Goal: Information Seeking & Learning: Check status

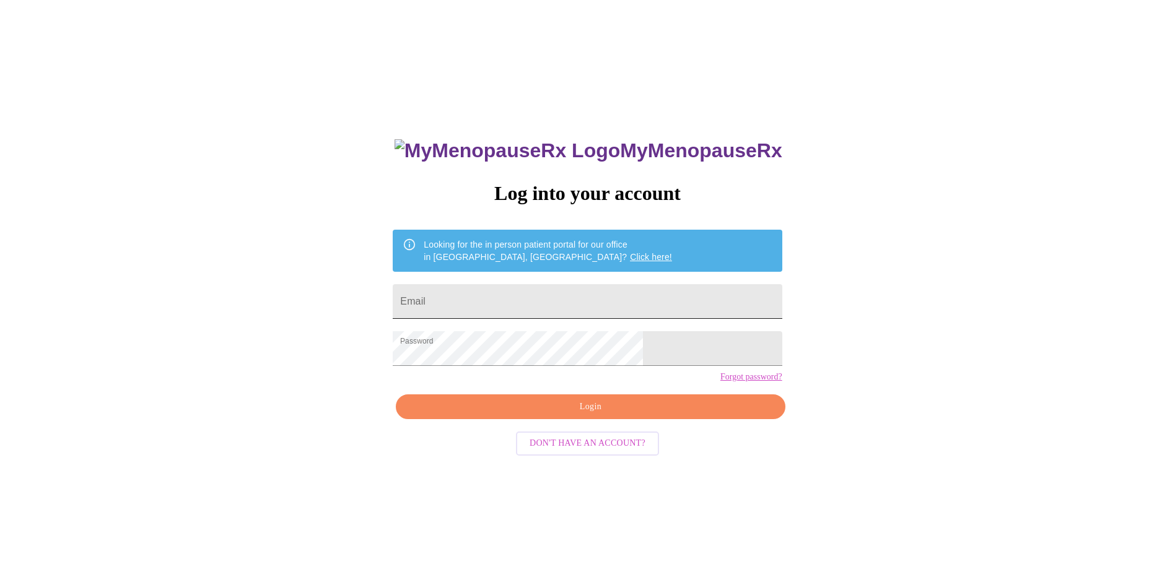
click at [514, 302] on input "Email" at bounding box center [587, 301] width 389 height 35
type input "[EMAIL_ADDRESS][DOMAIN_NAME]"
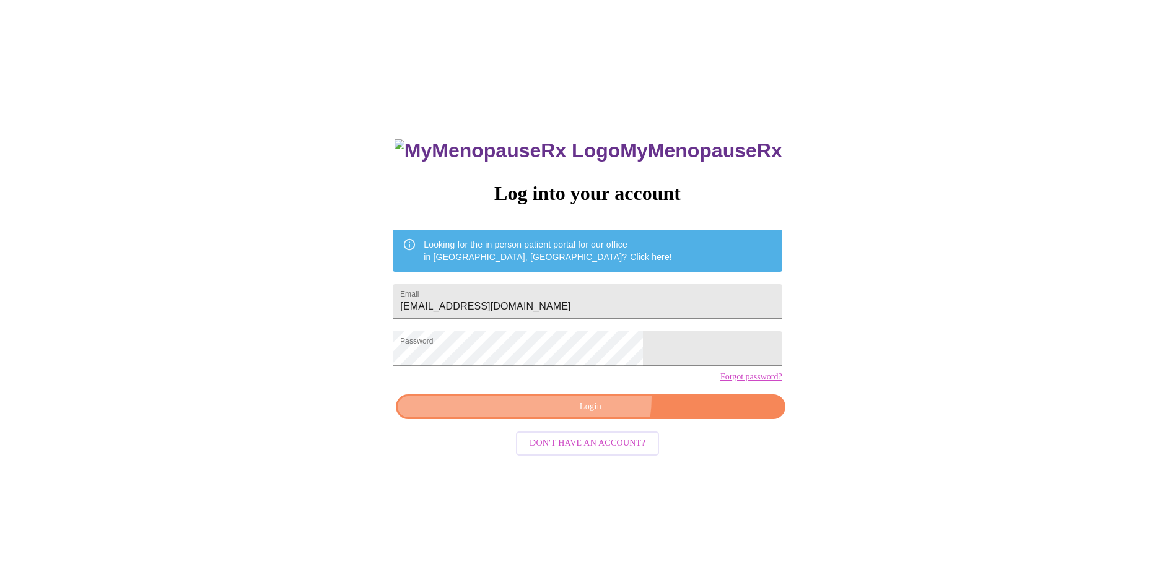
click at [593, 419] on button "Login" at bounding box center [590, 407] width 389 height 25
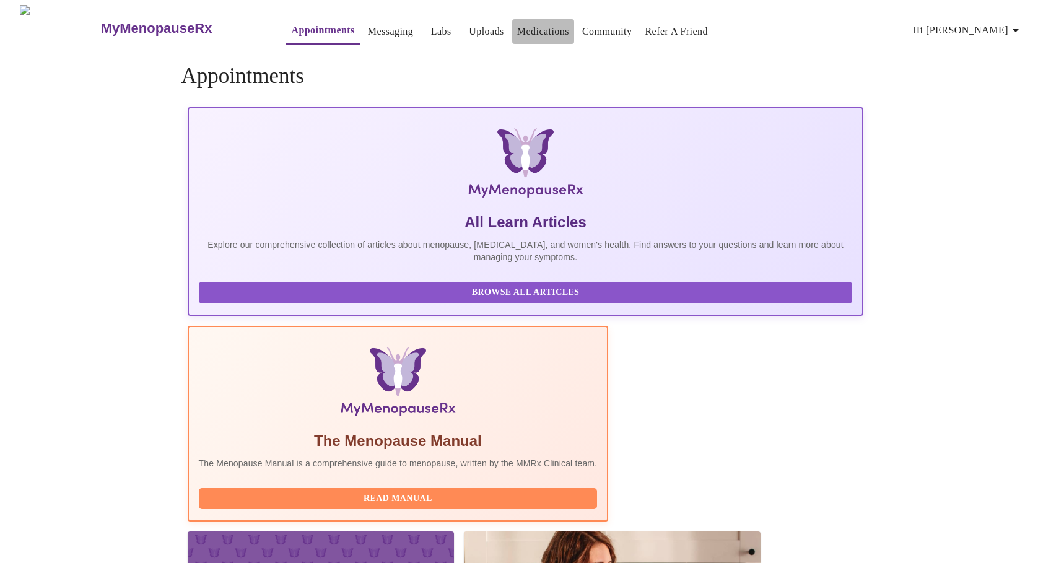
click at [530, 26] on link "Medications" at bounding box center [543, 31] width 52 height 17
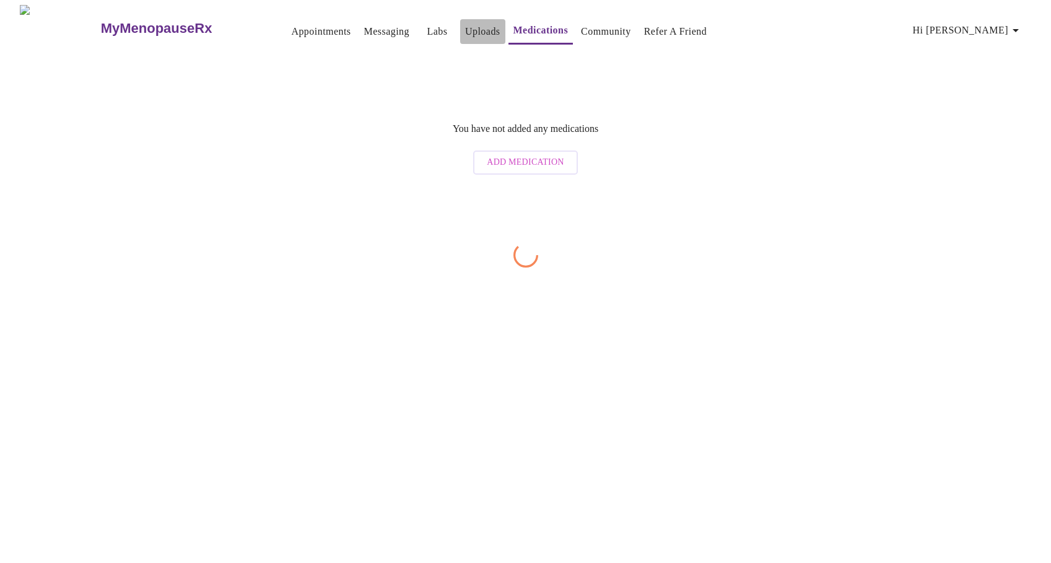
click at [465, 25] on link "Uploads" at bounding box center [482, 31] width 35 height 17
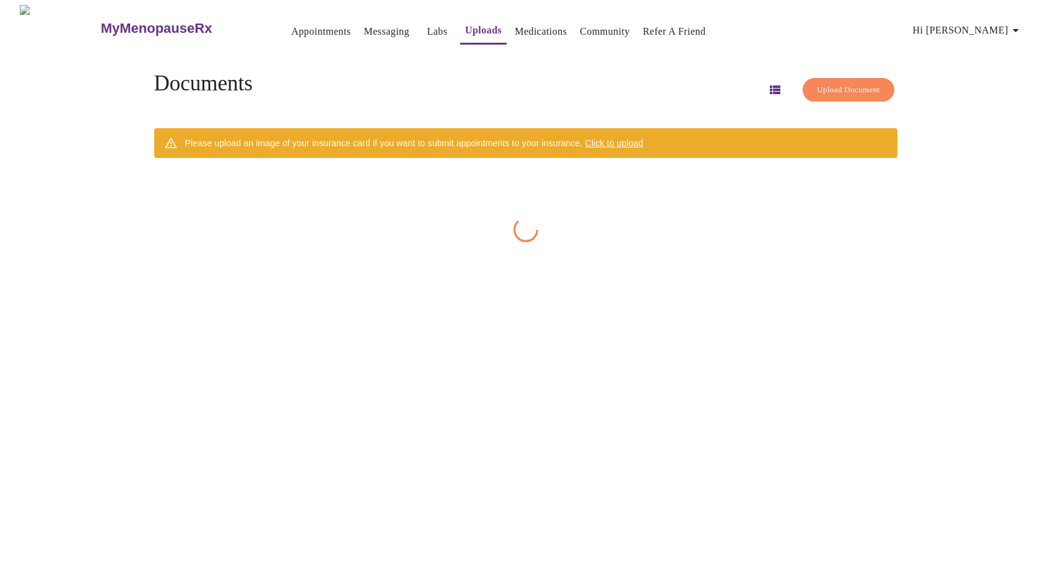
click at [427, 31] on link "Labs" at bounding box center [437, 31] width 20 height 17
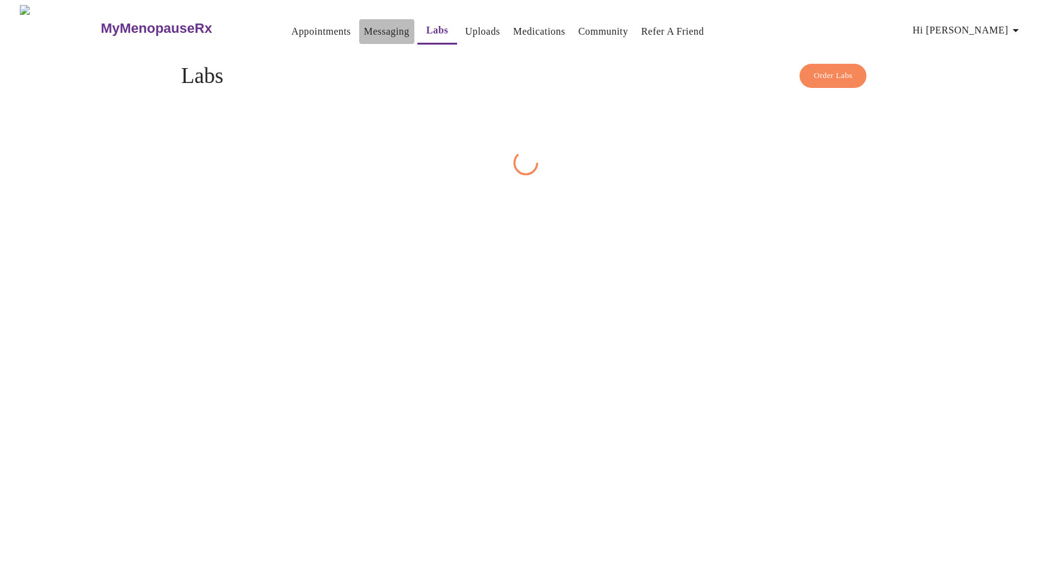
click at [364, 29] on link "Messaging" at bounding box center [386, 31] width 45 height 17
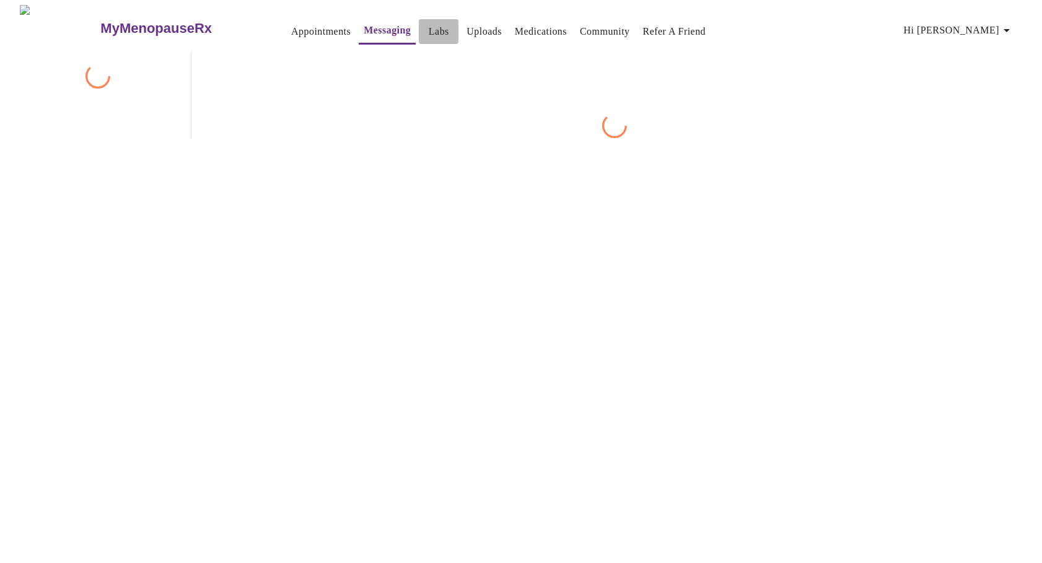
click at [429, 29] on link "Labs" at bounding box center [439, 31] width 20 height 17
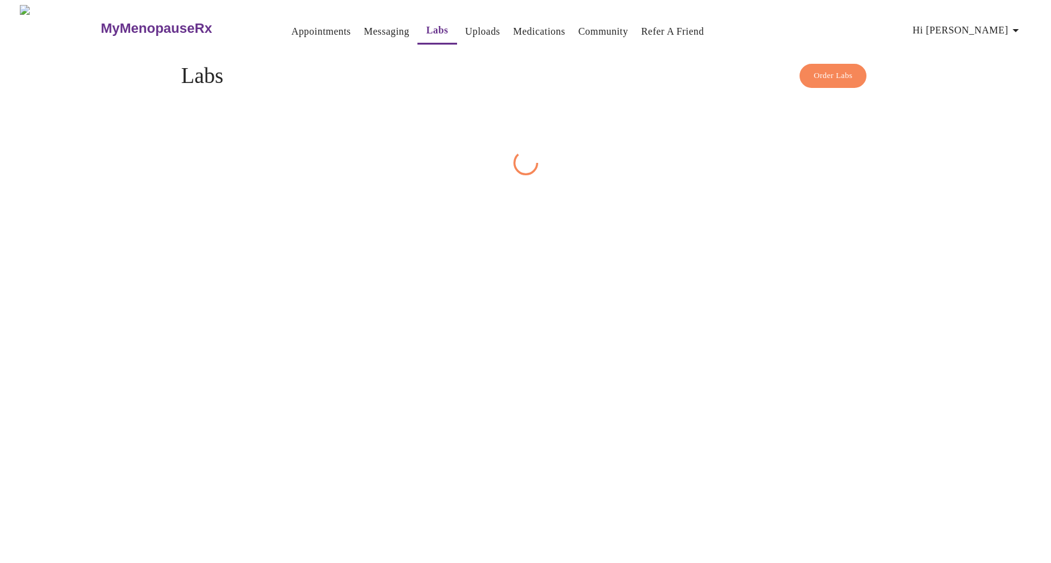
click at [465, 27] on link "Uploads" at bounding box center [482, 31] width 35 height 17
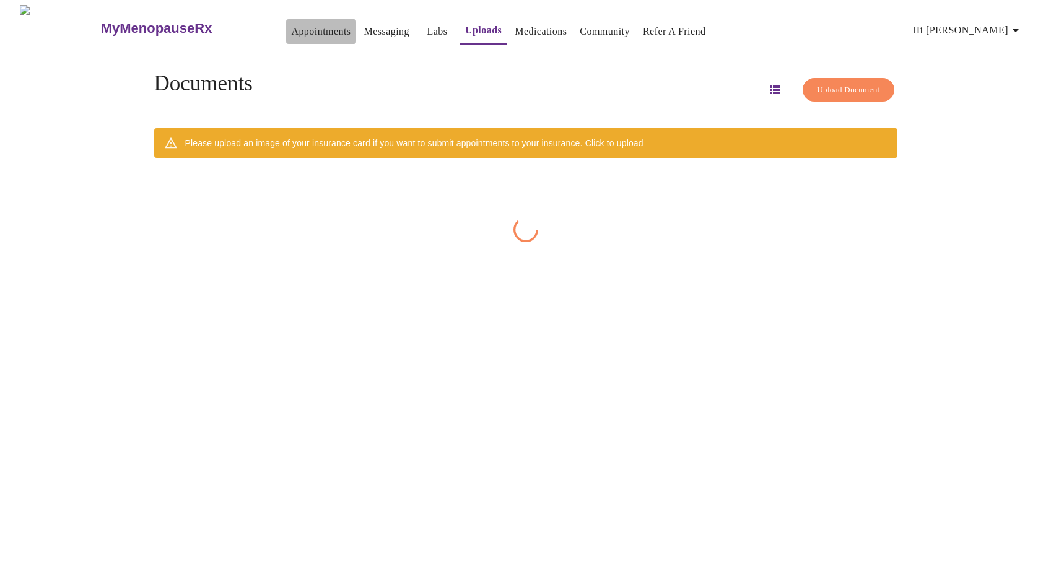
click at [291, 24] on link "Appointments" at bounding box center [320, 31] width 59 height 17
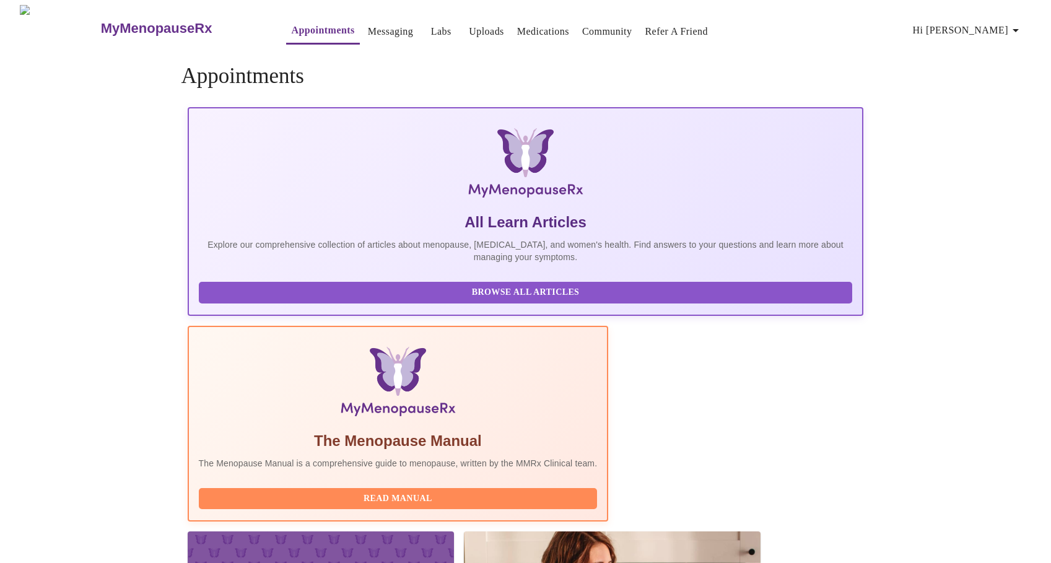
click at [368, 24] on link "Messaging" at bounding box center [390, 31] width 45 height 17
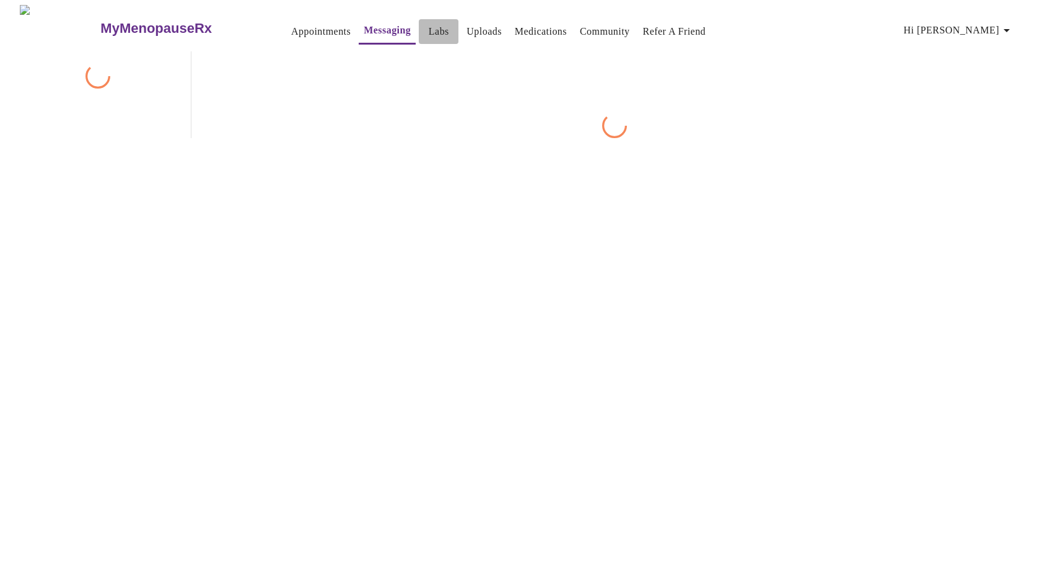
click at [429, 24] on link "Labs" at bounding box center [439, 31] width 20 height 17
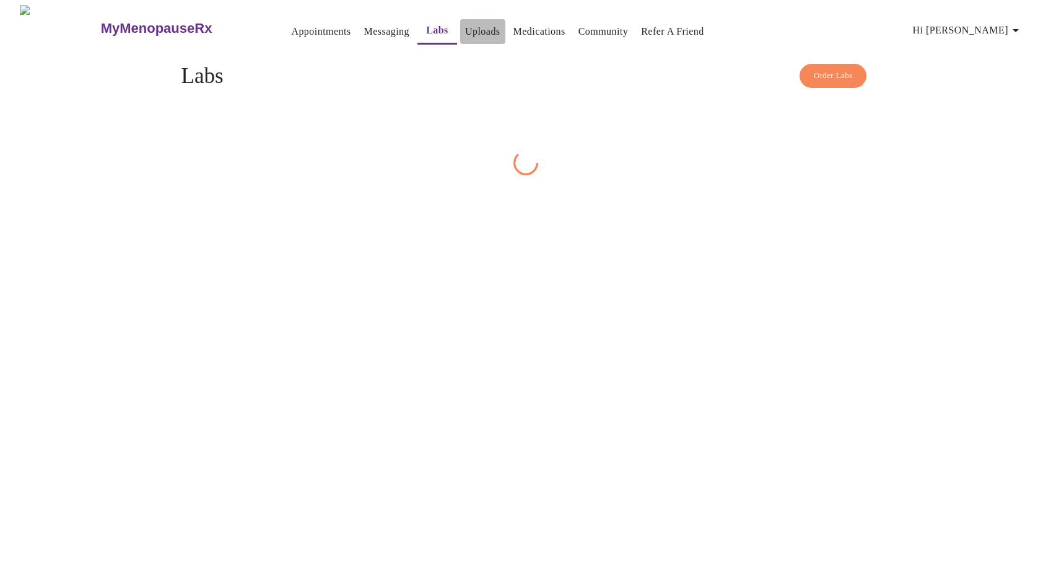
click at [477, 28] on button "Uploads" at bounding box center [482, 31] width 45 height 25
click at [513, 25] on link "Medications" at bounding box center [539, 31] width 52 height 17
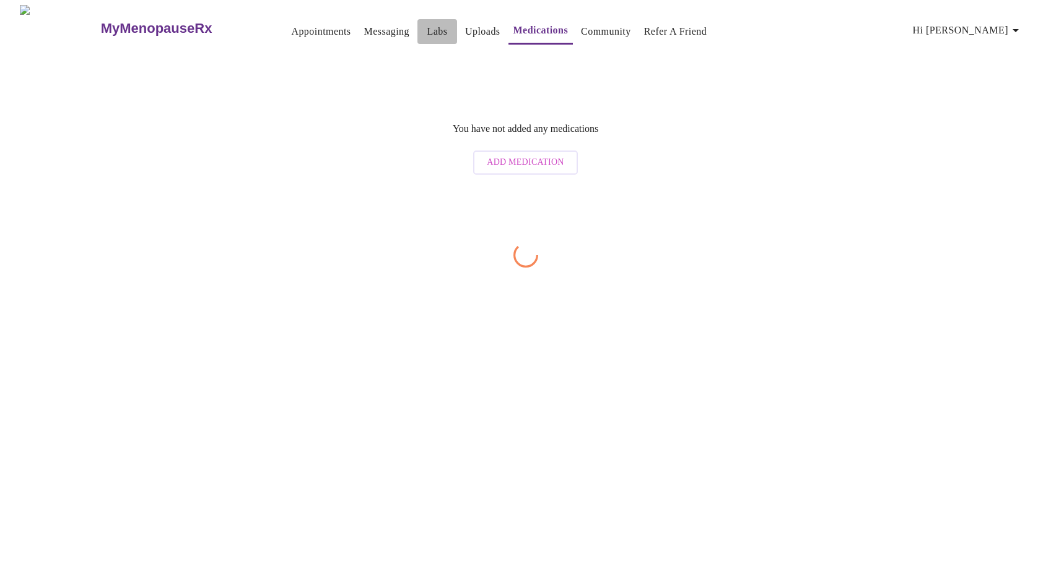
click at [427, 26] on link "Labs" at bounding box center [437, 31] width 20 height 17
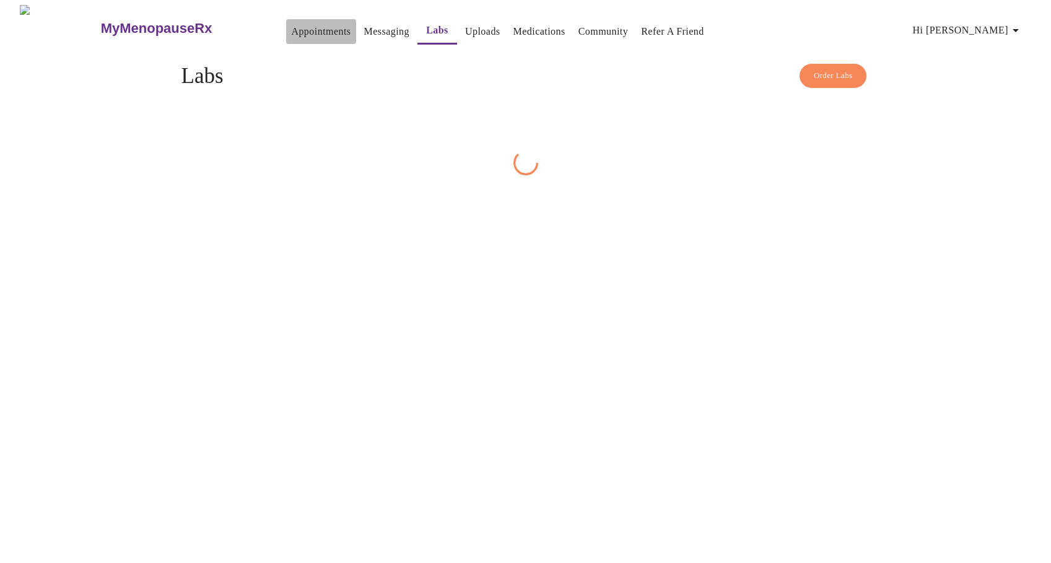
click at [295, 24] on link "Appointments" at bounding box center [320, 31] width 59 height 17
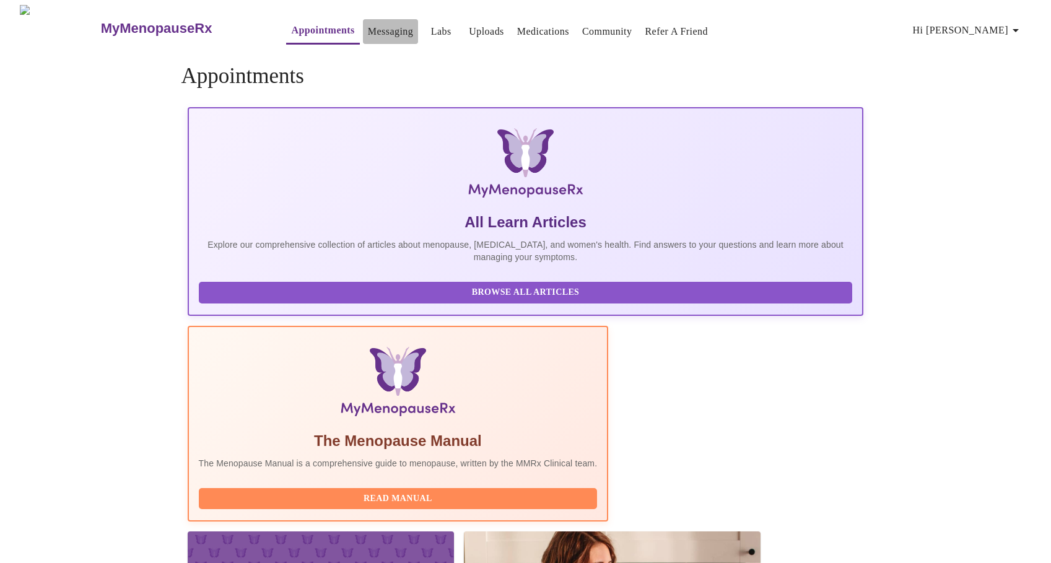
click at [372, 29] on link "Messaging" at bounding box center [390, 31] width 45 height 17
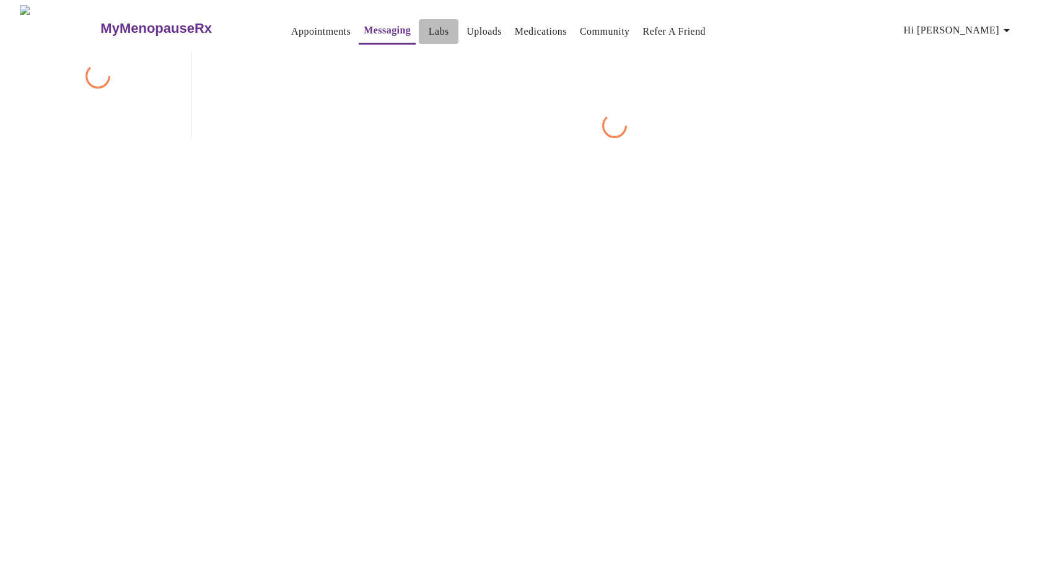
click at [429, 25] on link "Labs" at bounding box center [439, 31] width 20 height 17
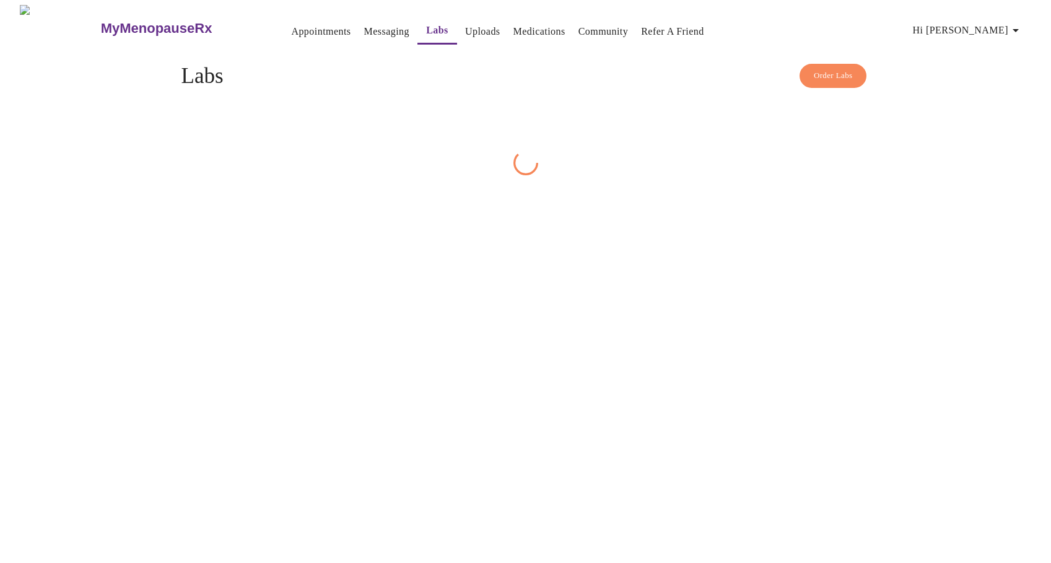
click at [291, 27] on link "Appointments" at bounding box center [320, 31] width 59 height 17
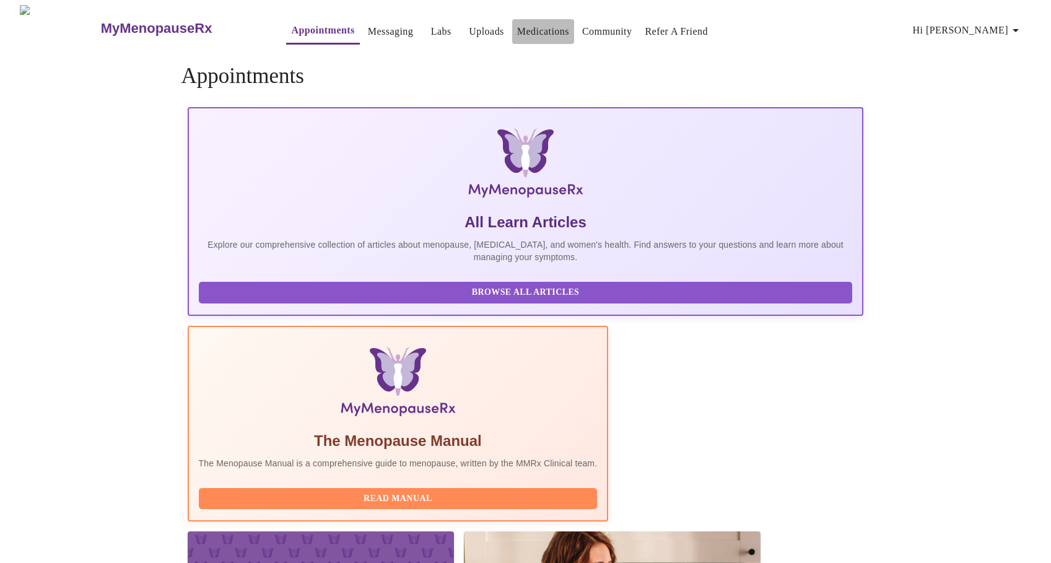
click at [531, 23] on link "Medications" at bounding box center [543, 31] width 52 height 17
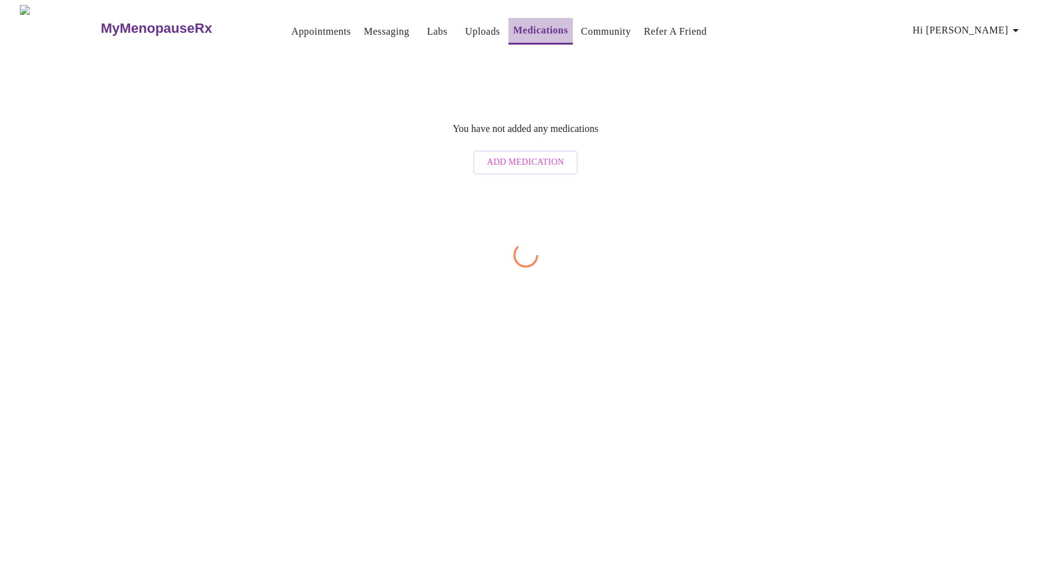
click at [509, 31] on button "Medications" at bounding box center [541, 31] width 65 height 27
click at [465, 31] on link "Uploads" at bounding box center [482, 31] width 35 height 17
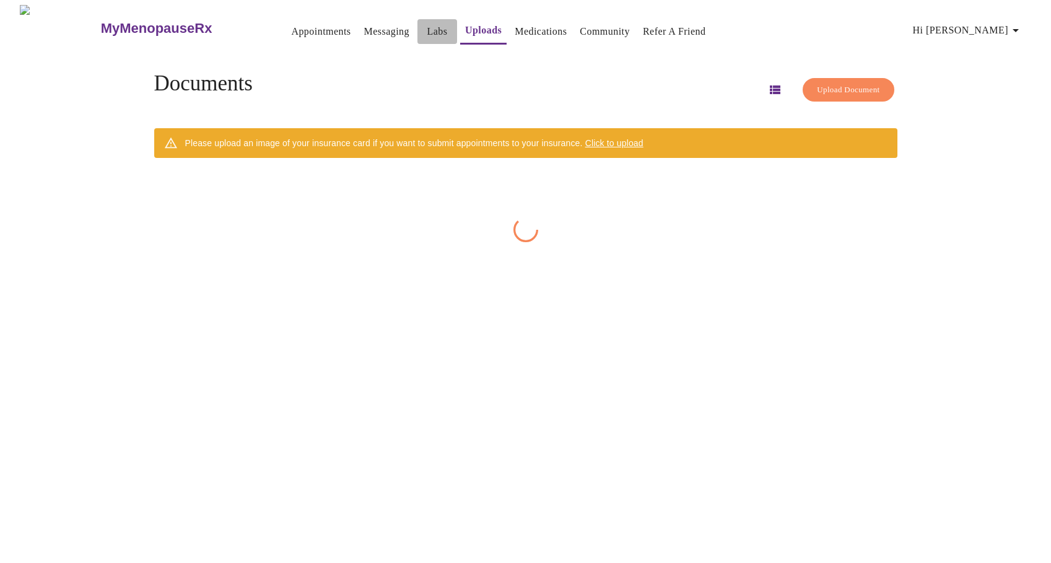
click at [427, 32] on link "Labs" at bounding box center [437, 31] width 20 height 17
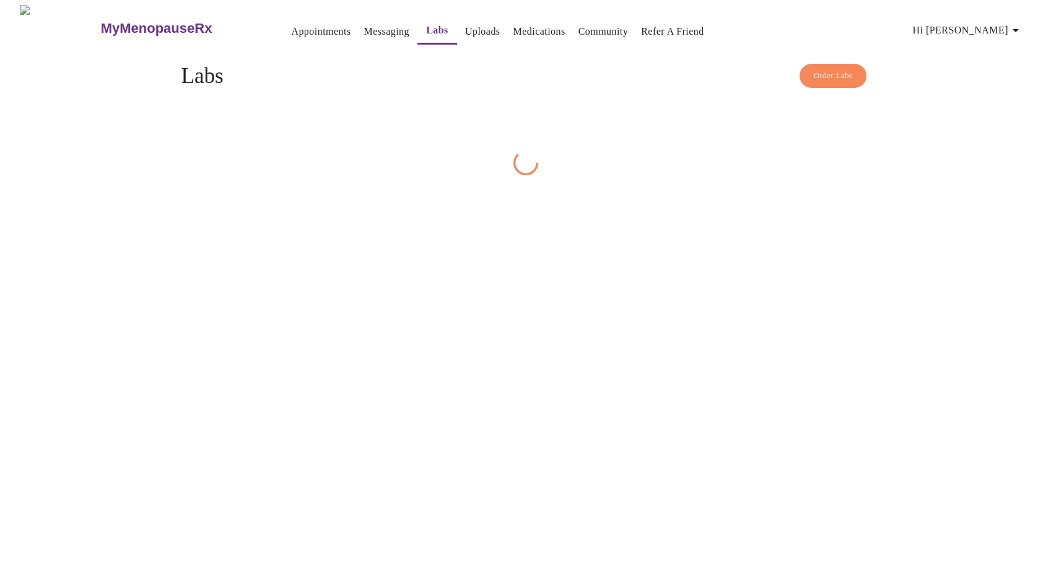
click at [364, 32] on link "Messaging" at bounding box center [386, 31] width 45 height 17
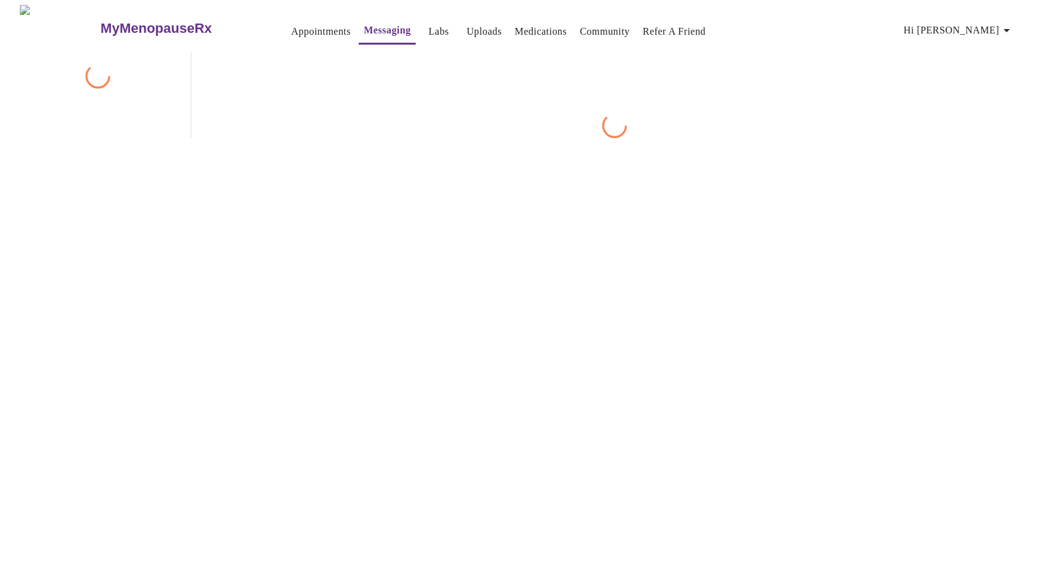
click at [291, 32] on link "Appointments" at bounding box center [320, 31] width 59 height 17
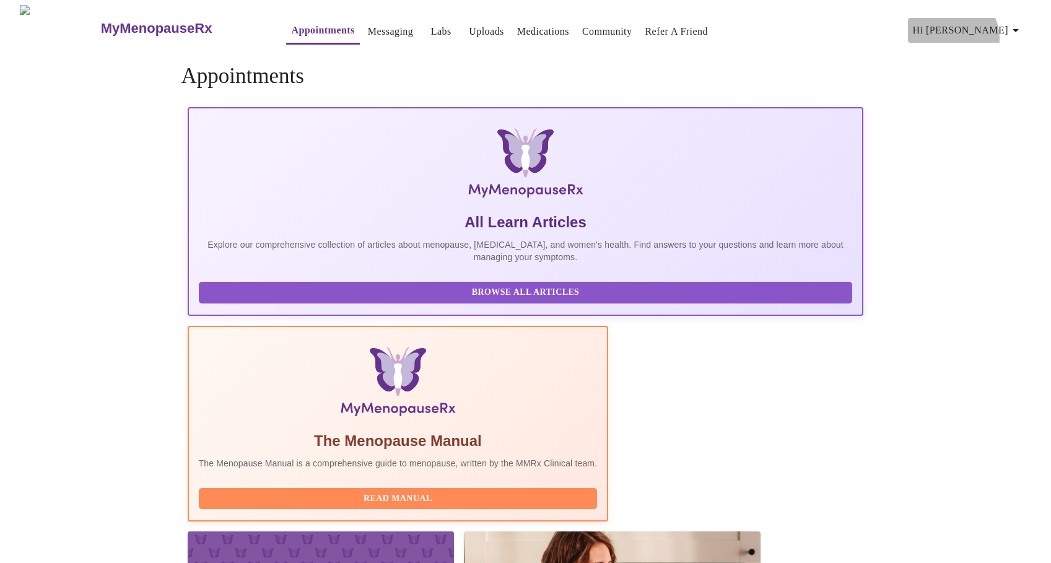
click at [1010, 33] on span "Hi [PERSON_NAME]" at bounding box center [968, 30] width 110 height 17
click at [995, 95] on li "Log out" at bounding box center [999, 93] width 57 height 22
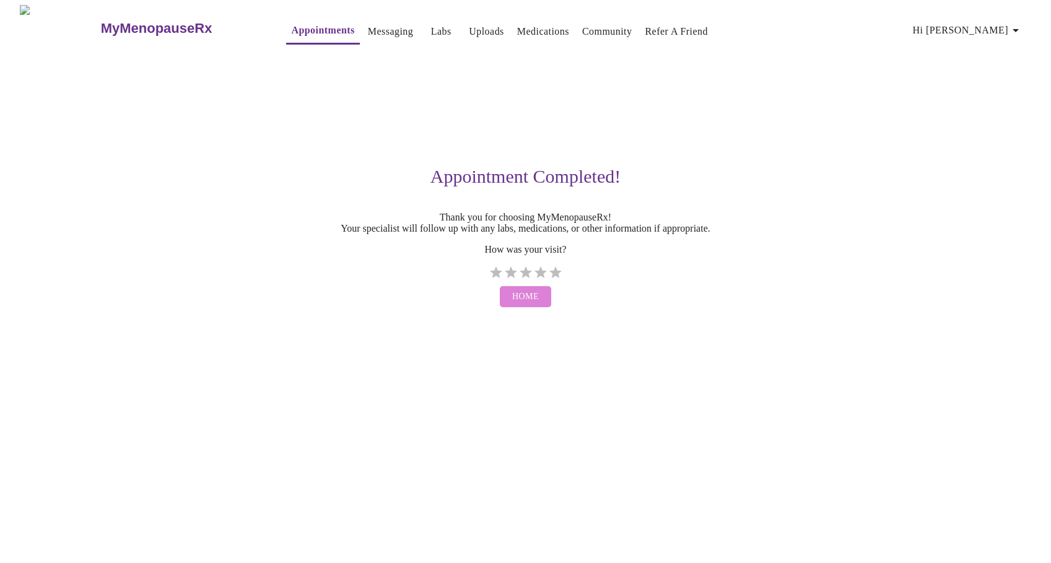
click at [533, 305] on span "Home" at bounding box center [525, 296] width 27 height 15
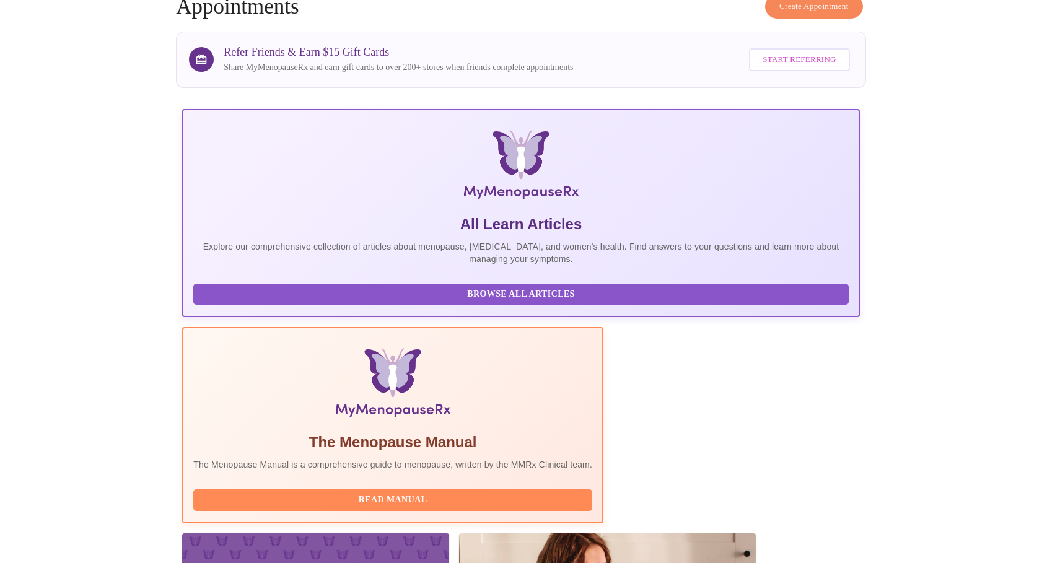
scroll to position [255, 0]
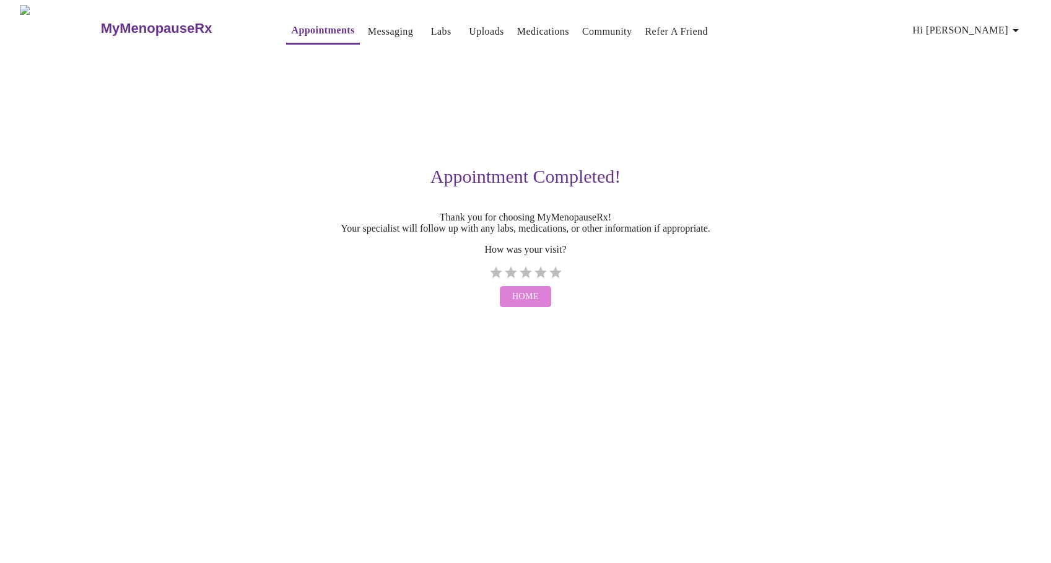
click at [531, 305] on span "Home" at bounding box center [525, 296] width 27 height 15
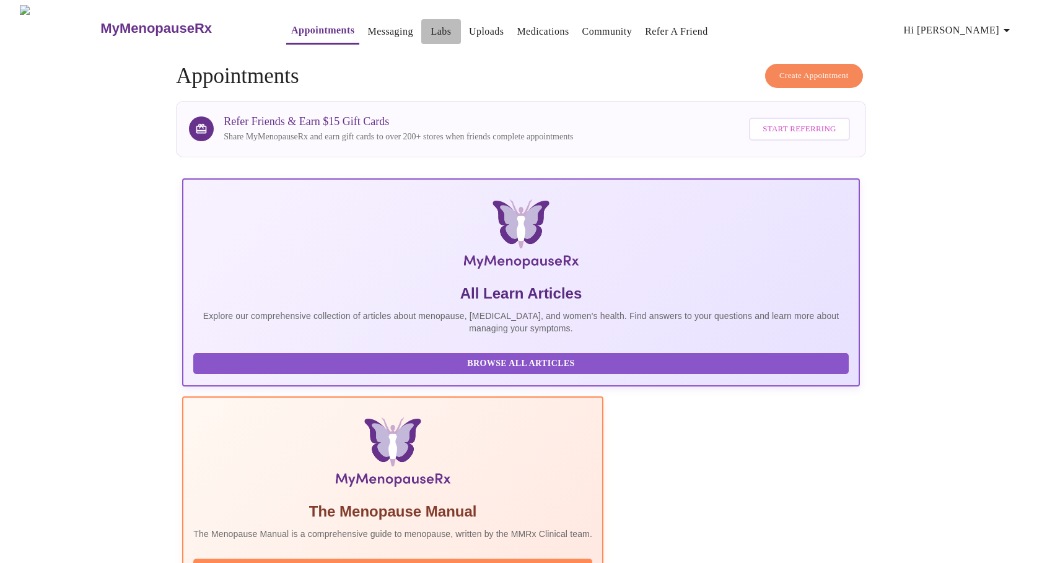
click at [430, 29] on link "Labs" at bounding box center [440, 31] width 20 height 17
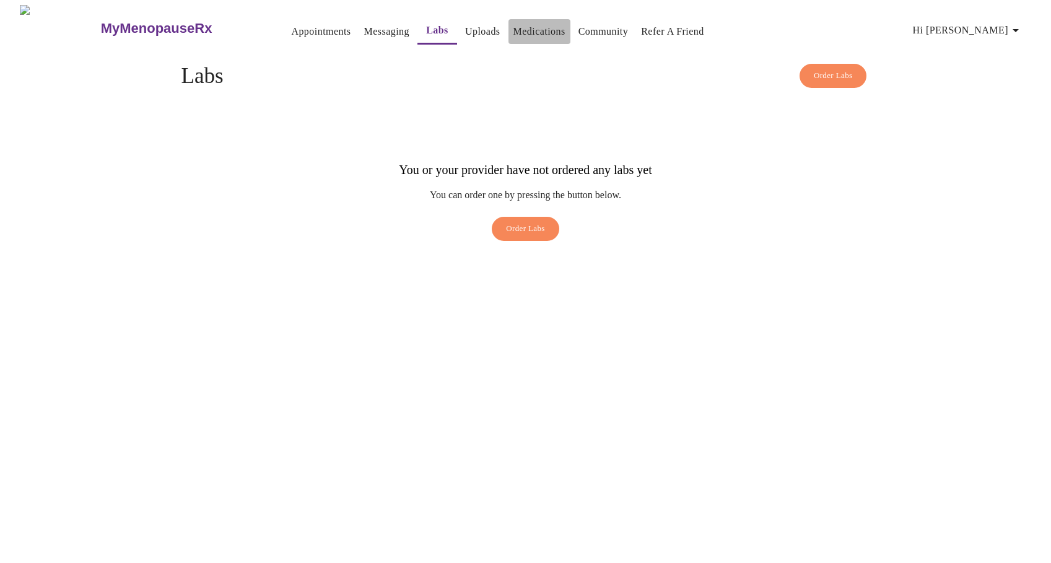
click at [520, 27] on link "Medications" at bounding box center [539, 31] width 52 height 17
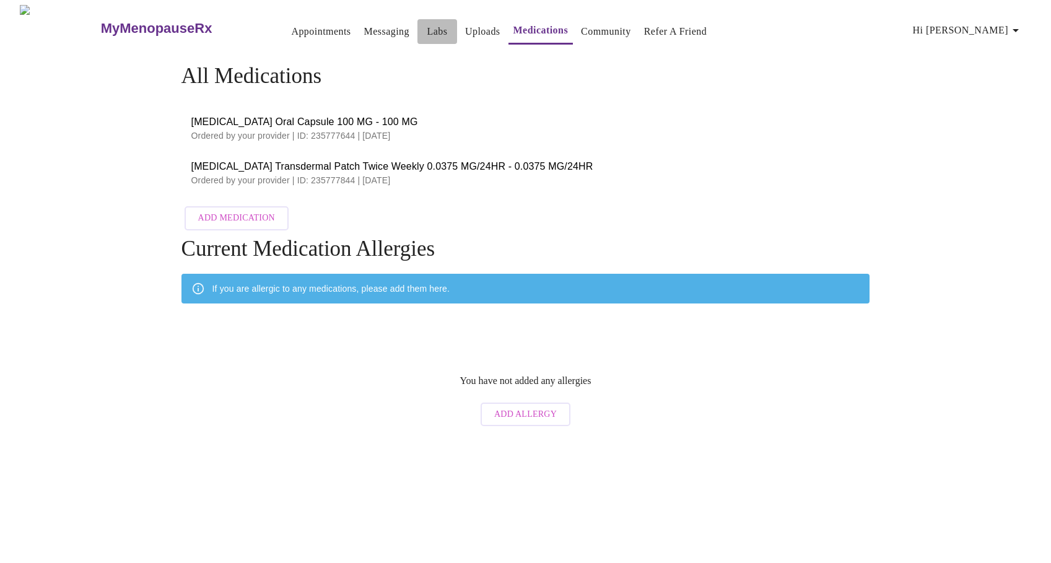
click at [427, 23] on link "Labs" at bounding box center [437, 31] width 20 height 17
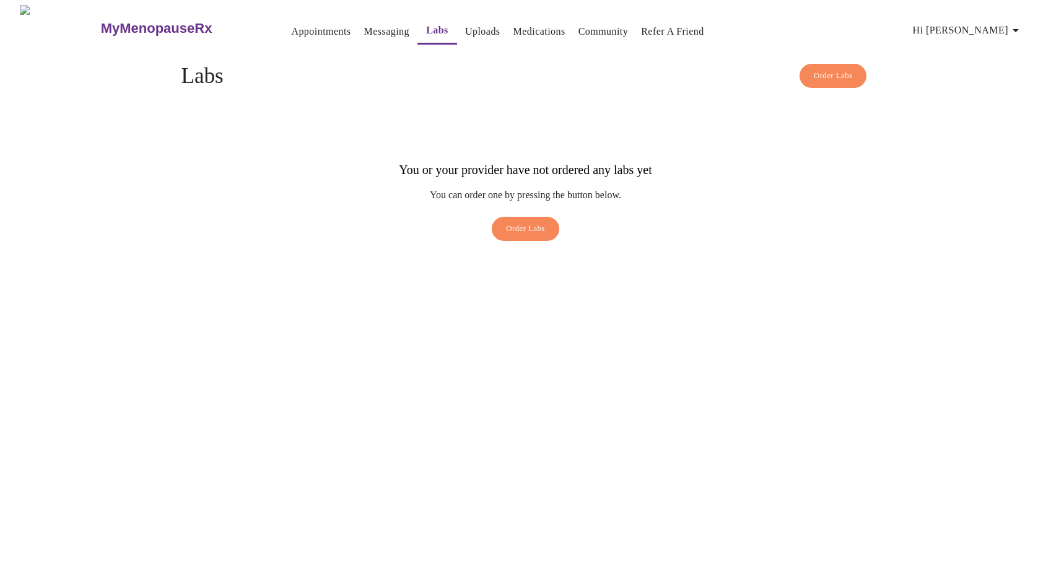
click at [465, 24] on link "Uploads" at bounding box center [482, 31] width 35 height 17
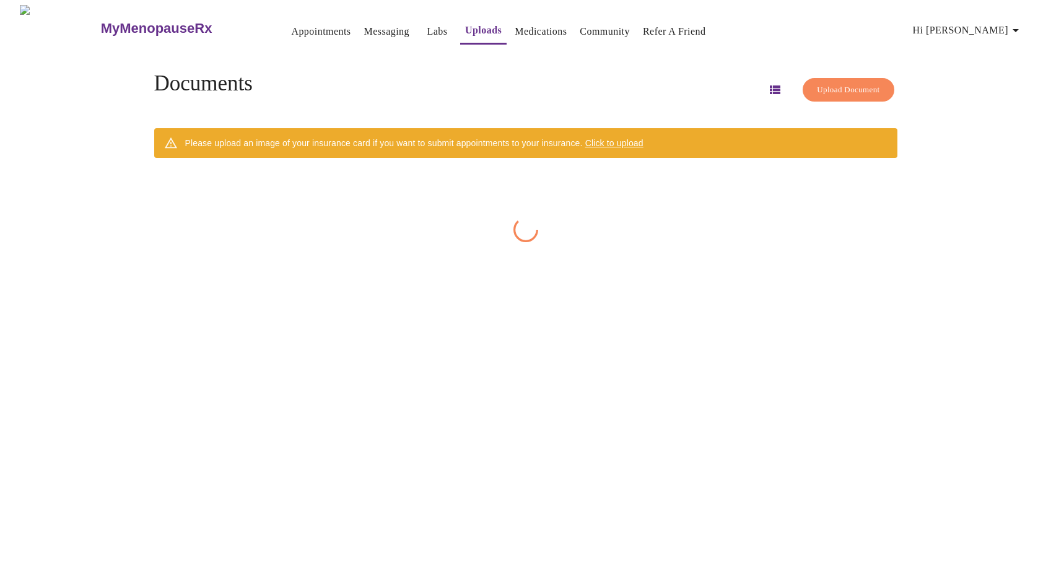
click at [515, 25] on link "Medications" at bounding box center [541, 31] width 52 height 17
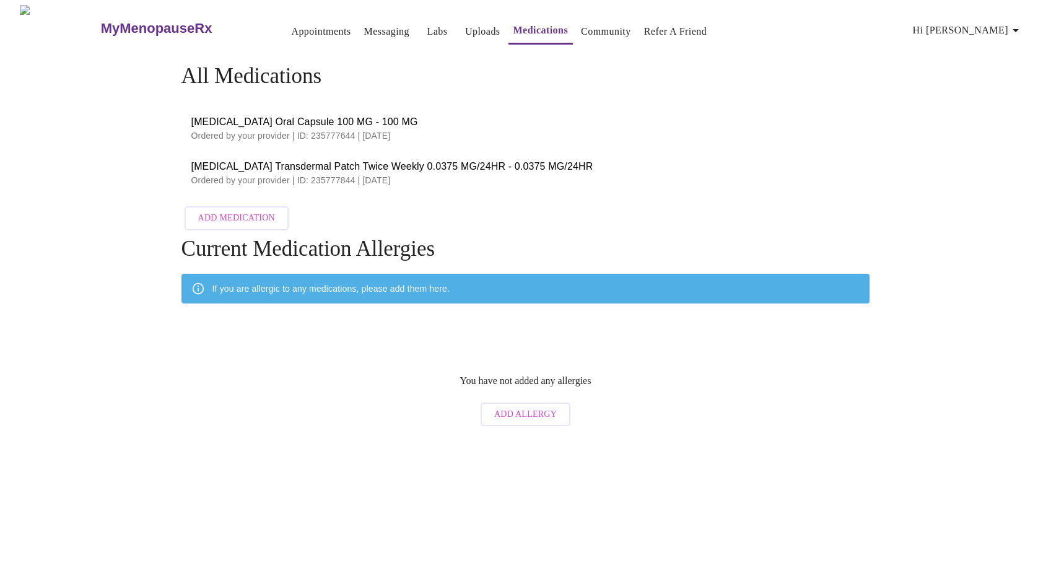
click at [1016, 25] on icon "button" at bounding box center [1015, 30] width 15 height 15
click at [292, 22] on div at bounding box center [525, 281] width 1051 height 563
click at [305, 28] on link "Appointments" at bounding box center [320, 31] width 59 height 17
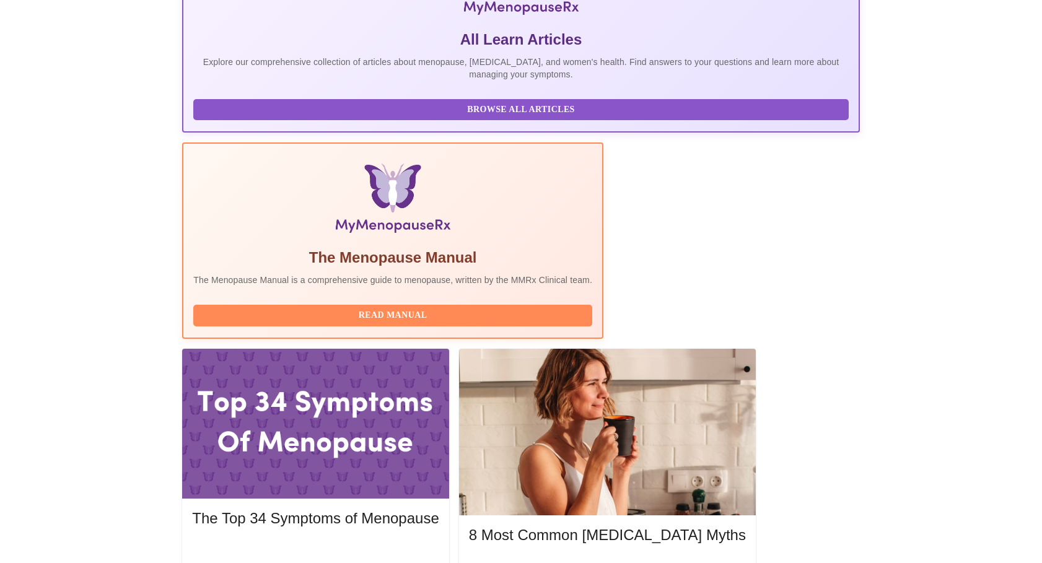
scroll to position [255, 0]
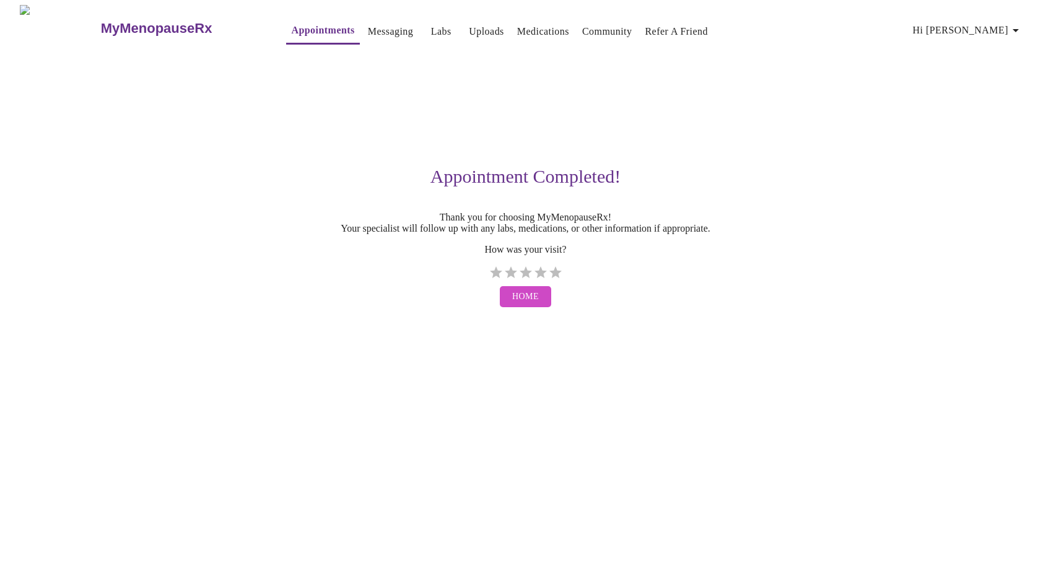
click at [368, 28] on link "Messaging" at bounding box center [390, 31] width 45 height 17
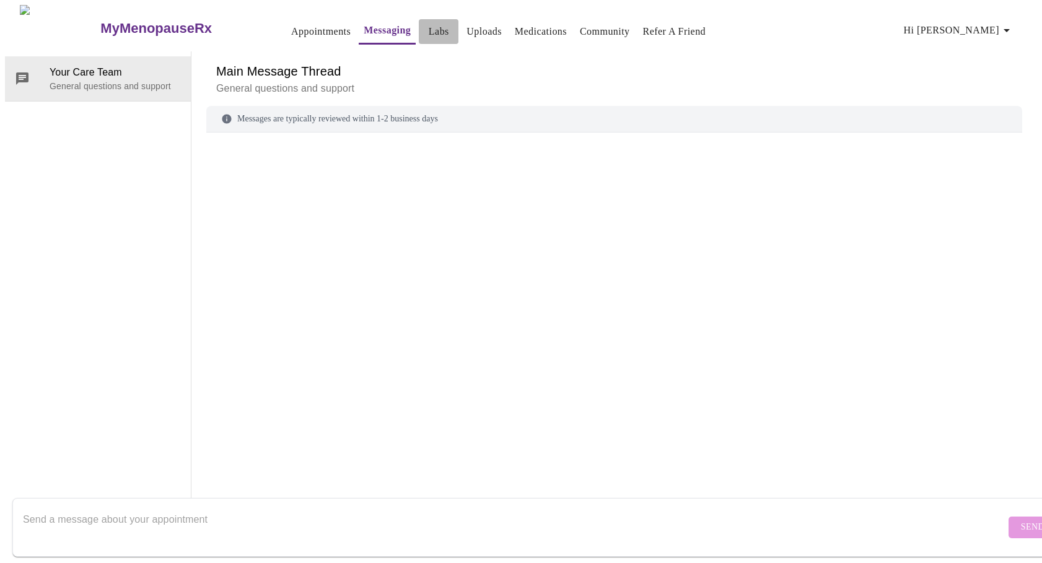
click at [429, 26] on link "Labs" at bounding box center [439, 31] width 20 height 17
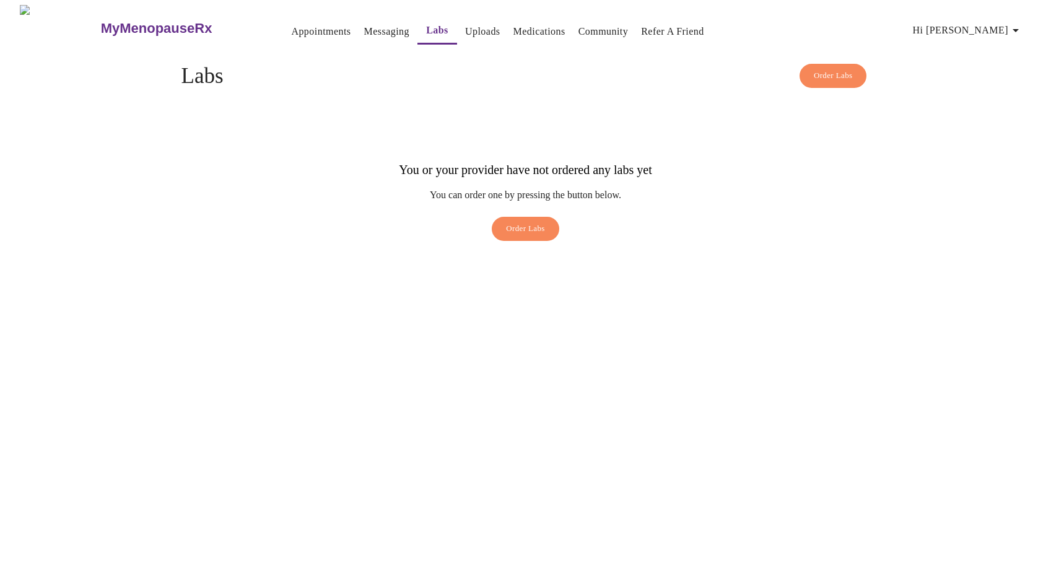
click at [465, 26] on link "Uploads" at bounding box center [482, 31] width 35 height 17
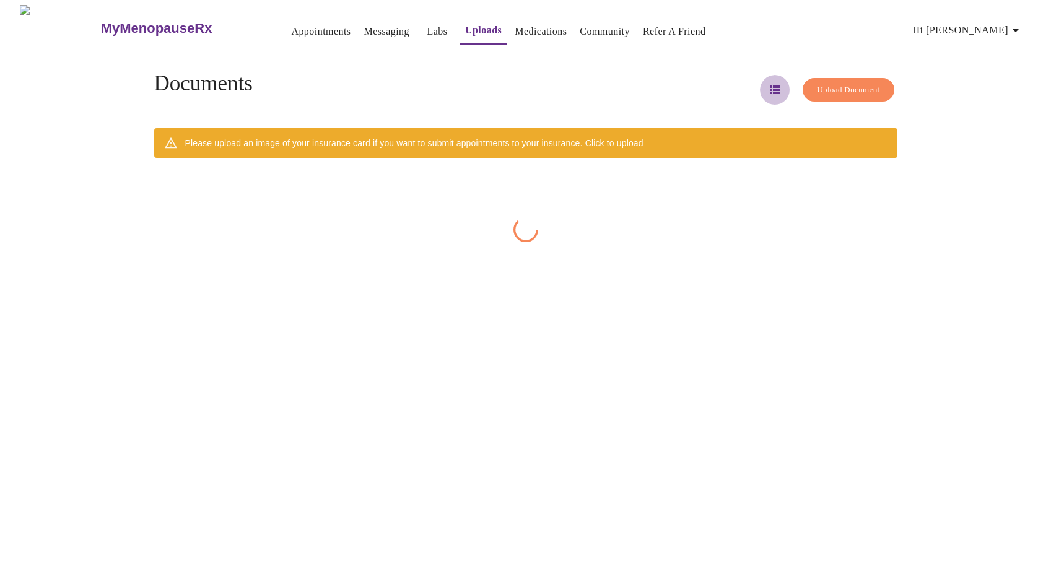
click at [770, 85] on icon "button" at bounding box center [775, 89] width 11 height 9
click at [770, 85] on icon "button" at bounding box center [775, 89] width 11 height 8
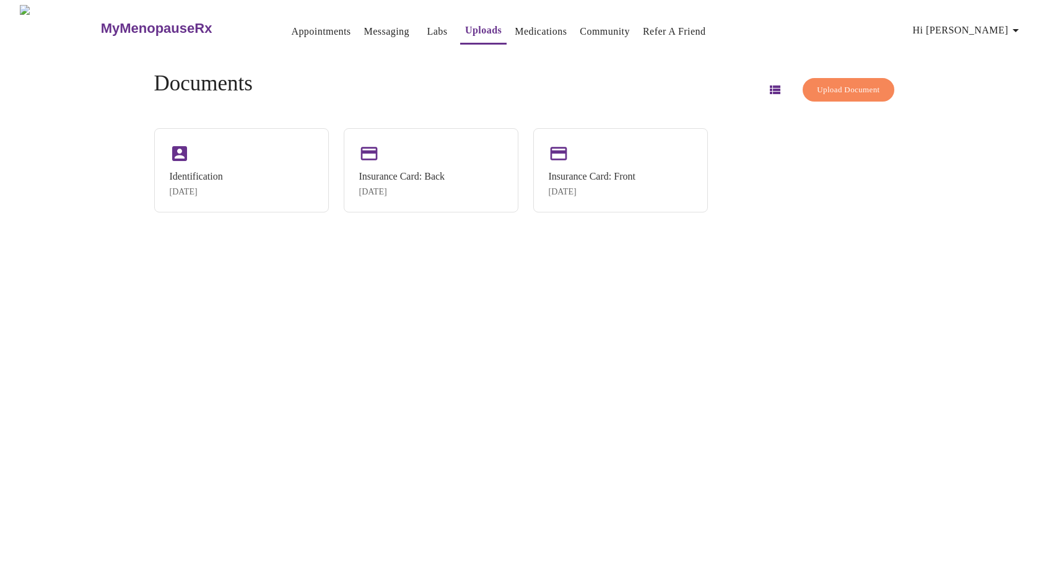
click at [520, 24] on link "Medications" at bounding box center [541, 31] width 52 height 17
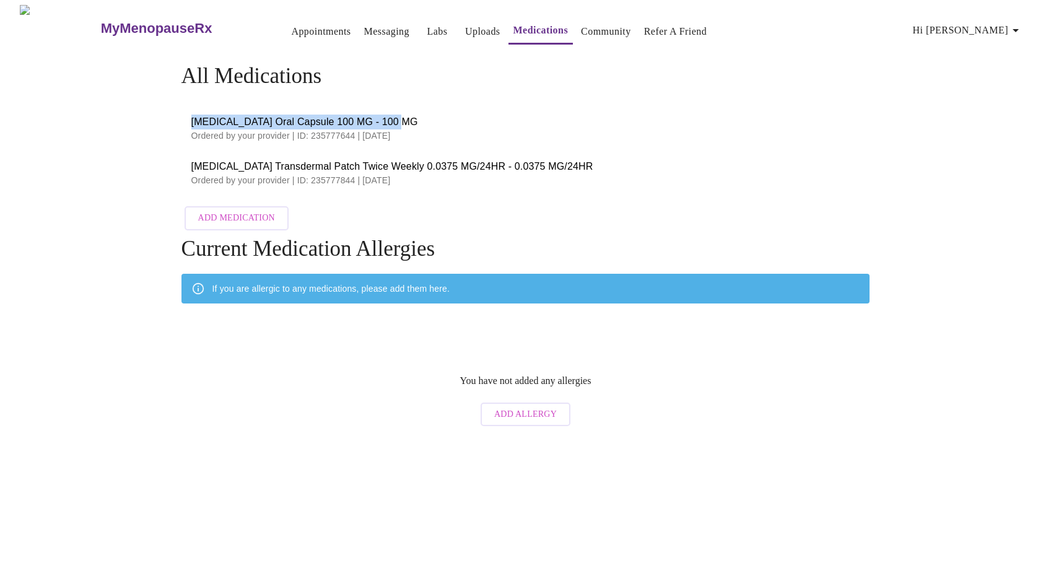
drag, startPoint x: 402, startPoint y: 117, endPoint x: 194, endPoint y: 113, distance: 208.2
click at [194, 115] on span "Progesterone Oral Capsule 100 MG - 100 MG" at bounding box center [525, 122] width 669 height 15
copy span "Progesterone Oral Capsule 100 MG - 100 MG"
drag, startPoint x: 191, startPoint y: 161, endPoint x: 317, endPoint y: 161, distance: 125.7
click at [317, 161] on span "Estradiol Transdermal Patch Twice Weekly 0.0375 MG/24HR - 0.0375 MG/24HR" at bounding box center [525, 166] width 669 height 15
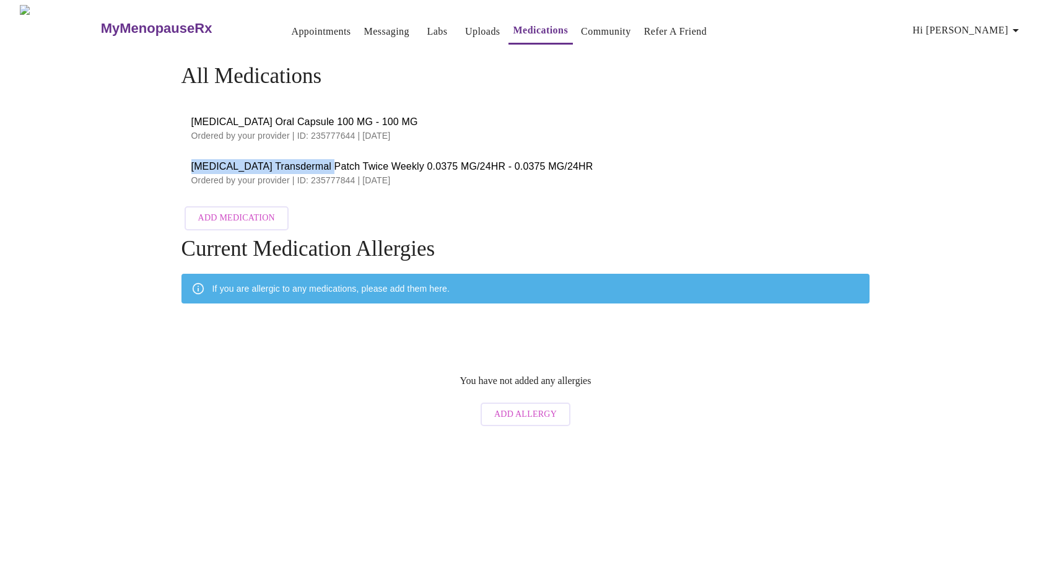
copy span "Estradiol Transdermal Patch"
click at [364, 28] on link "Messaging" at bounding box center [386, 31] width 45 height 17
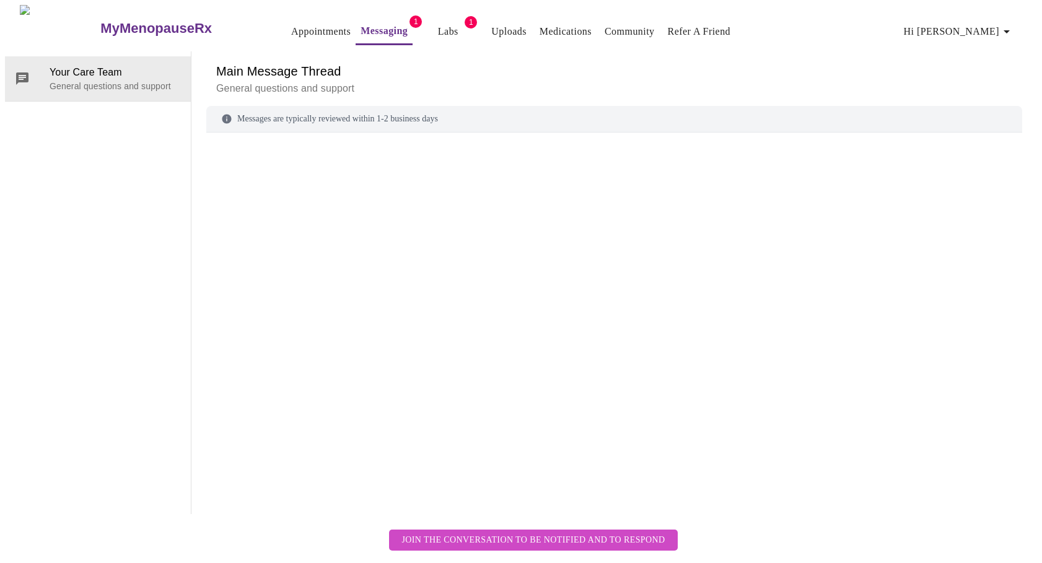
scroll to position [46, 0]
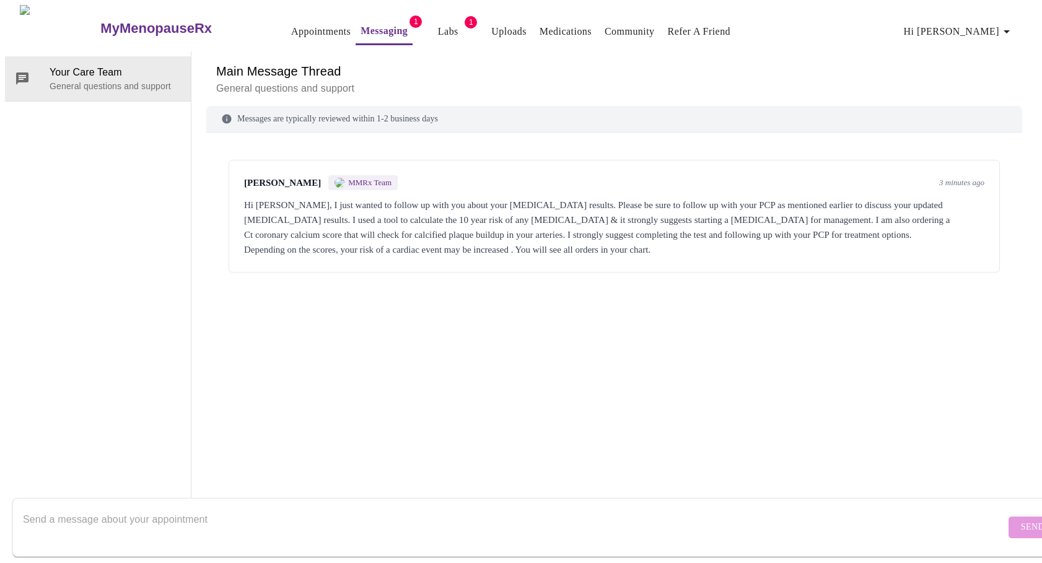
click at [351, 507] on textarea "Send a message about your appointment" at bounding box center [514, 527] width 982 height 40
type textarea "thank you"
click at [1021, 522] on span "Send" at bounding box center [1033, 527] width 24 height 15
click at [438, 25] on link "Labs" at bounding box center [448, 31] width 20 height 17
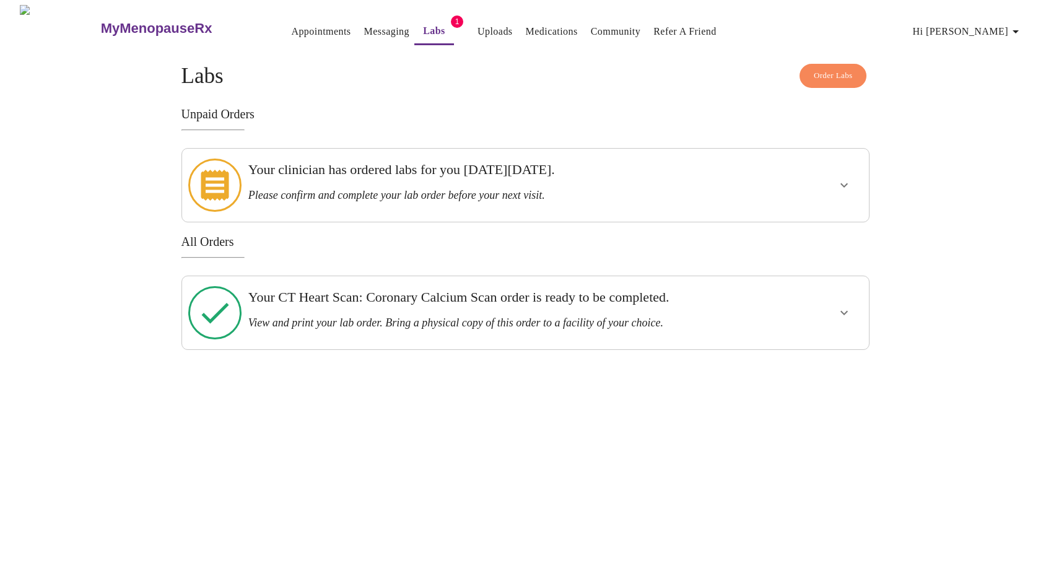
click at [849, 305] on icon "show more" at bounding box center [844, 312] width 15 height 15
click at [803, 350] on span "View Order" at bounding box center [815, 357] width 56 height 15
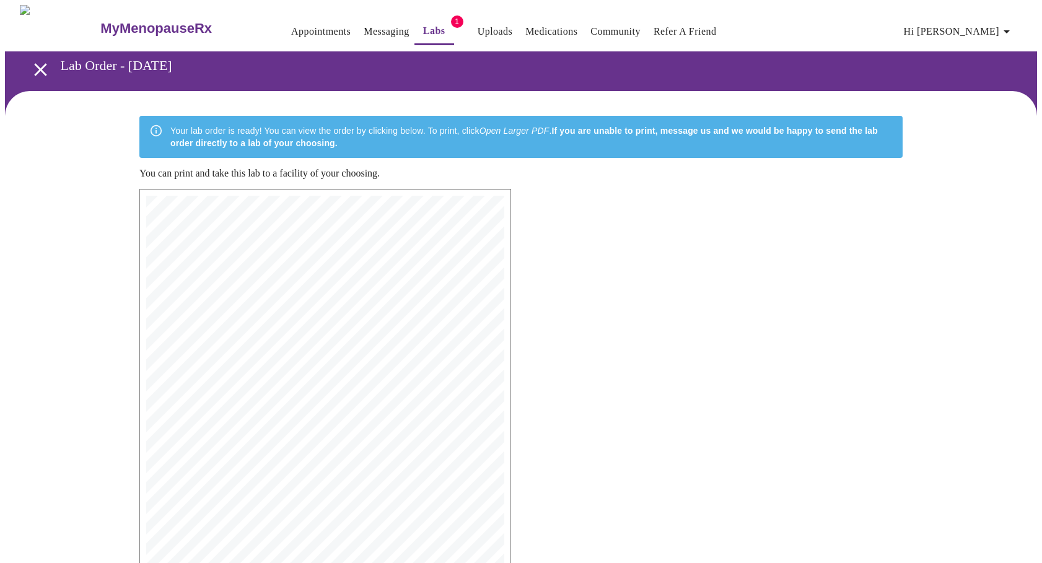
click at [478, 24] on link "Uploads" at bounding box center [495, 31] width 35 height 17
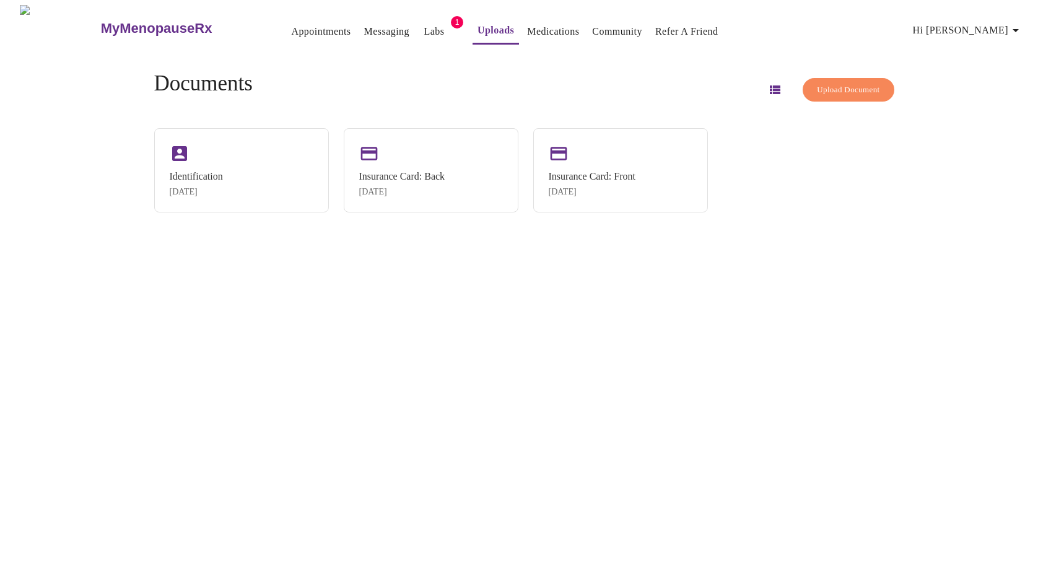
click at [535, 25] on link "Medications" at bounding box center [553, 31] width 52 height 17
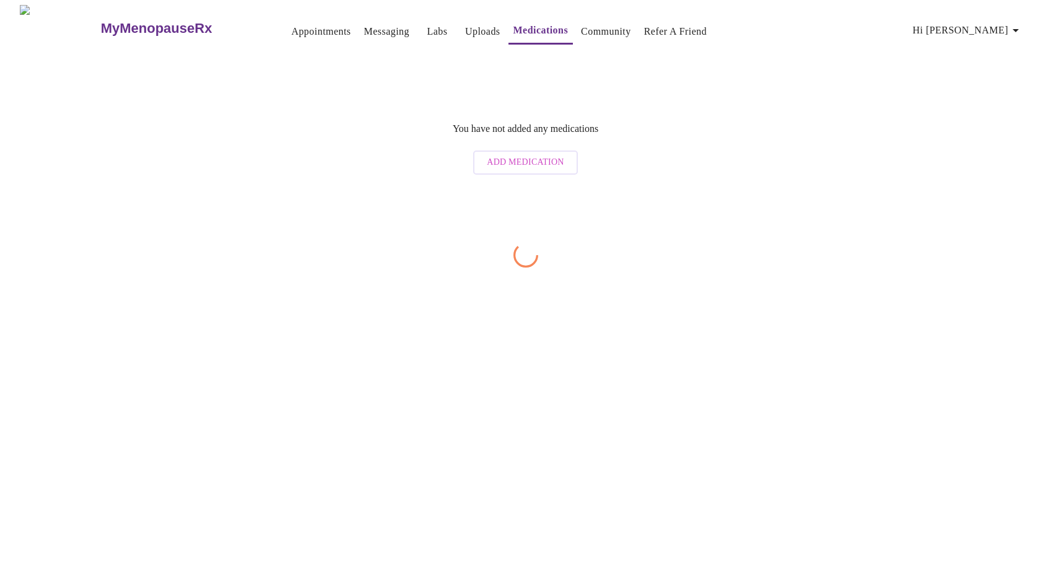
click at [465, 25] on link "Uploads" at bounding box center [482, 31] width 35 height 17
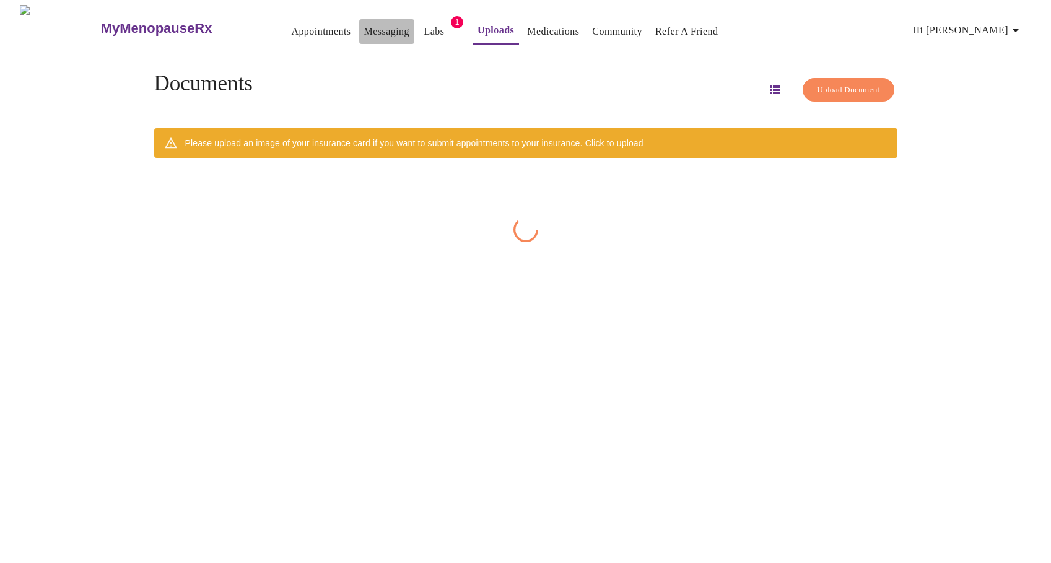
click at [364, 27] on link "Messaging" at bounding box center [386, 31] width 45 height 17
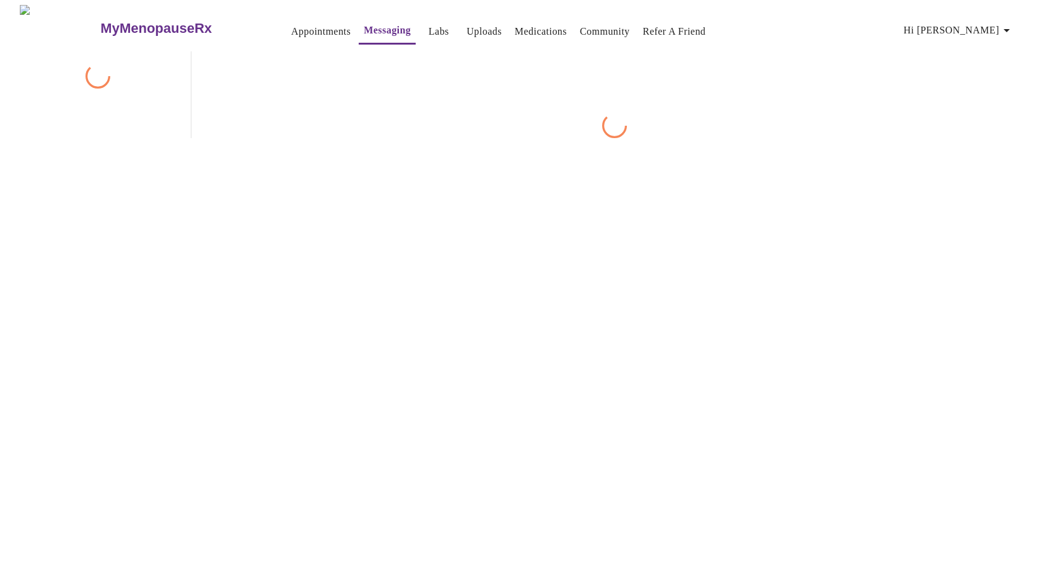
click at [429, 29] on link "Labs" at bounding box center [439, 31] width 20 height 17
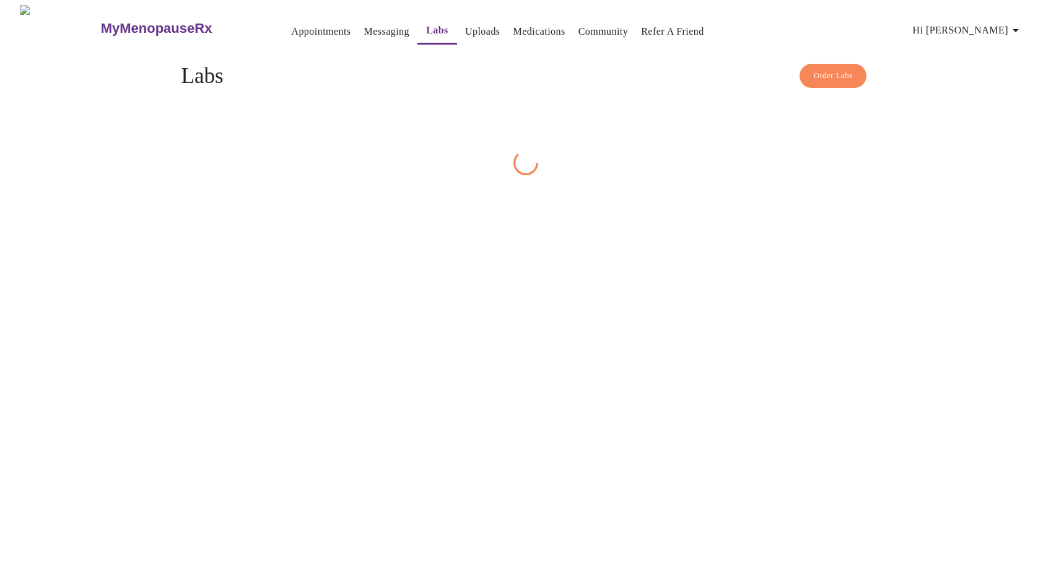
click at [513, 31] on link "Medications" at bounding box center [539, 31] width 52 height 17
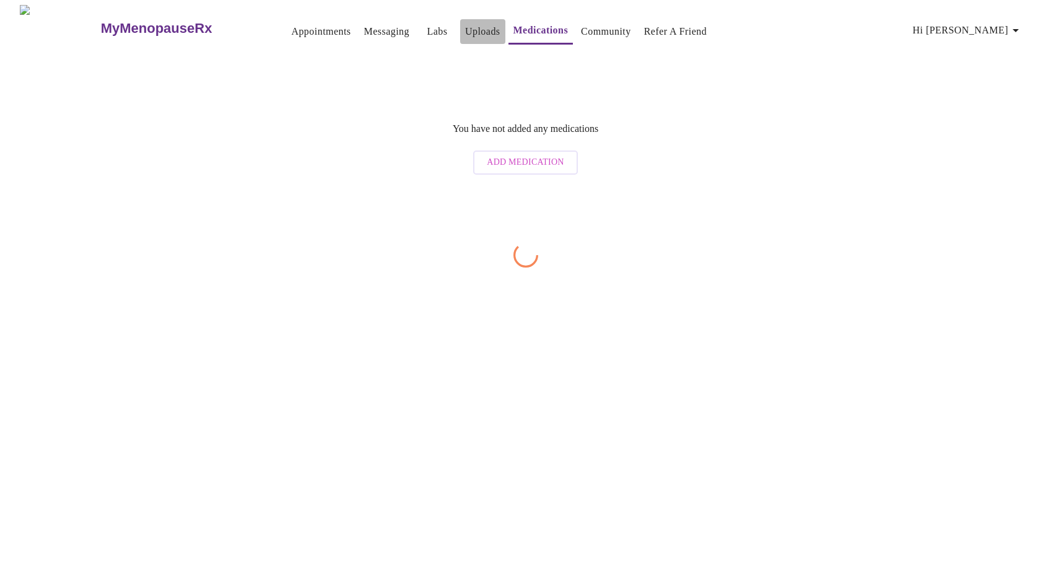
click at [466, 30] on link "Uploads" at bounding box center [482, 31] width 35 height 17
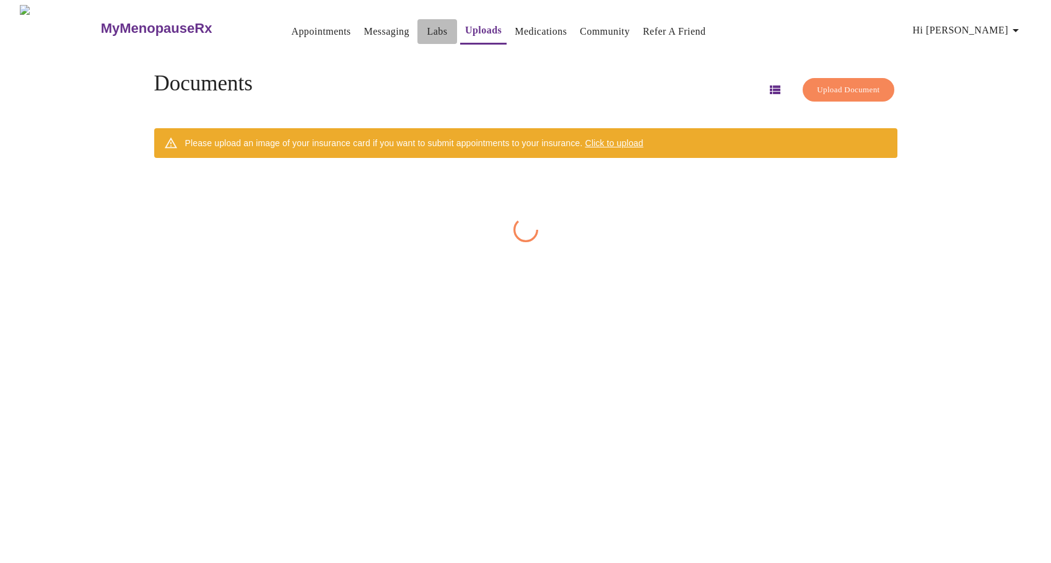
click at [427, 32] on link "Labs" at bounding box center [437, 31] width 20 height 17
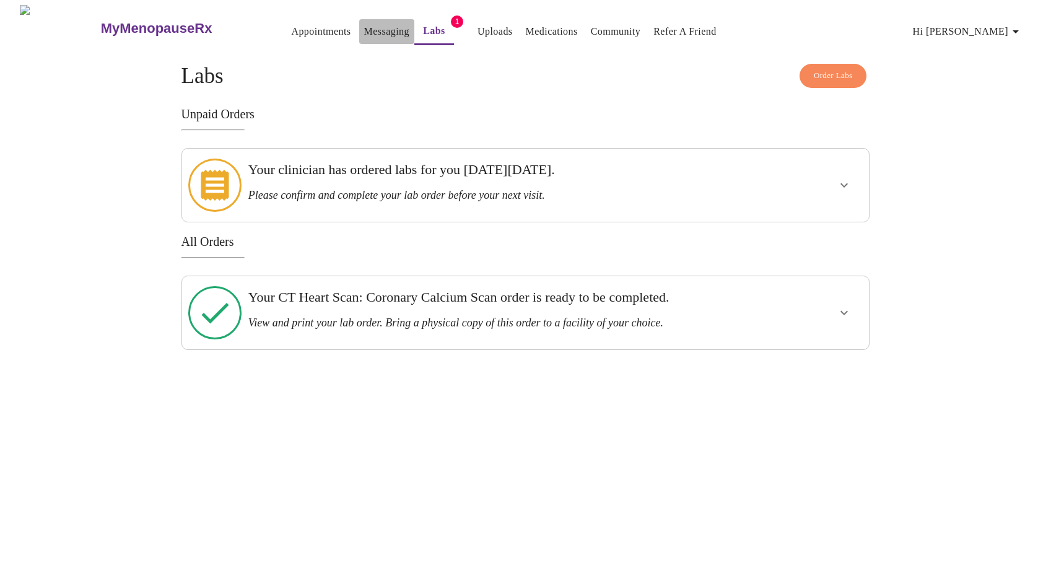
click at [370, 25] on link "Messaging" at bounding box center [386, 31] width 45 height 17
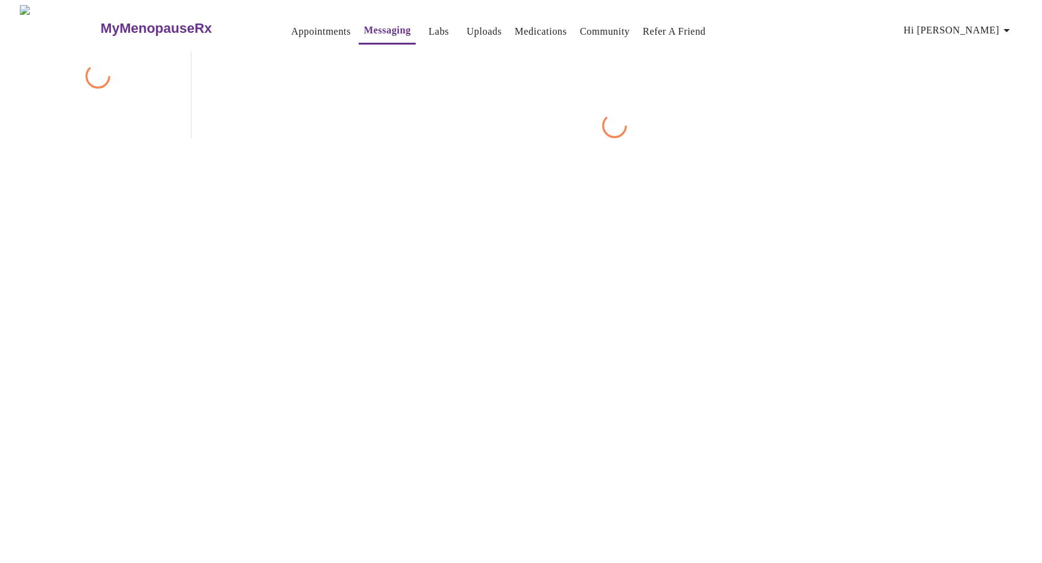
click at [466, 29] on link "Uploads" at bounding box center [483, 31] width 35 height 17
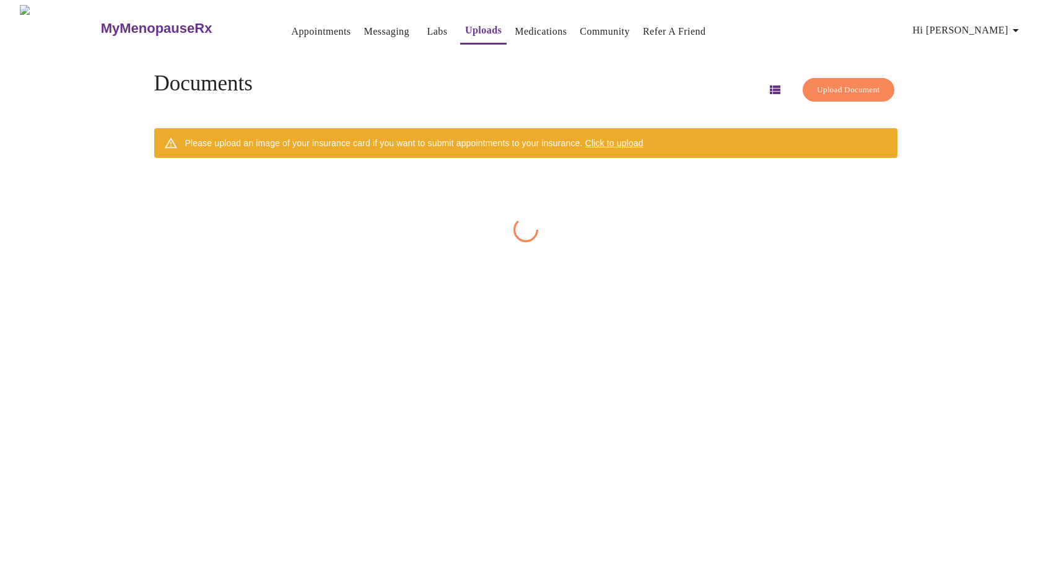
click at [515, 29] on link "Medications" at bounding box center [541, 31] width 52 height 17
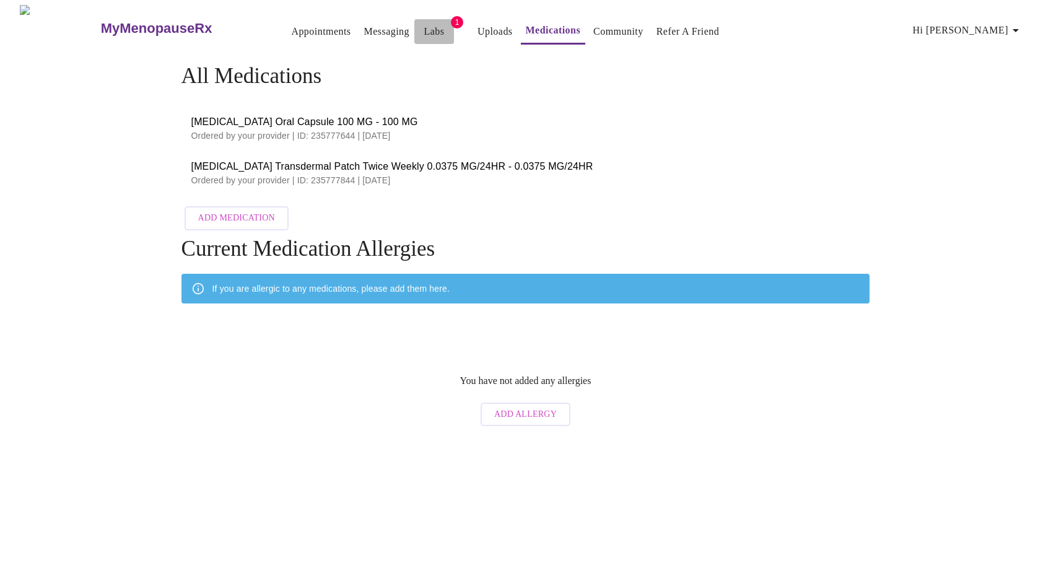
click at [419, 23] on span "Labs" at bounding box center [434, 31] width 30 height 17
click at [424, 28] on link "Labs" at bounding box center [434, 31] width 20 height 17
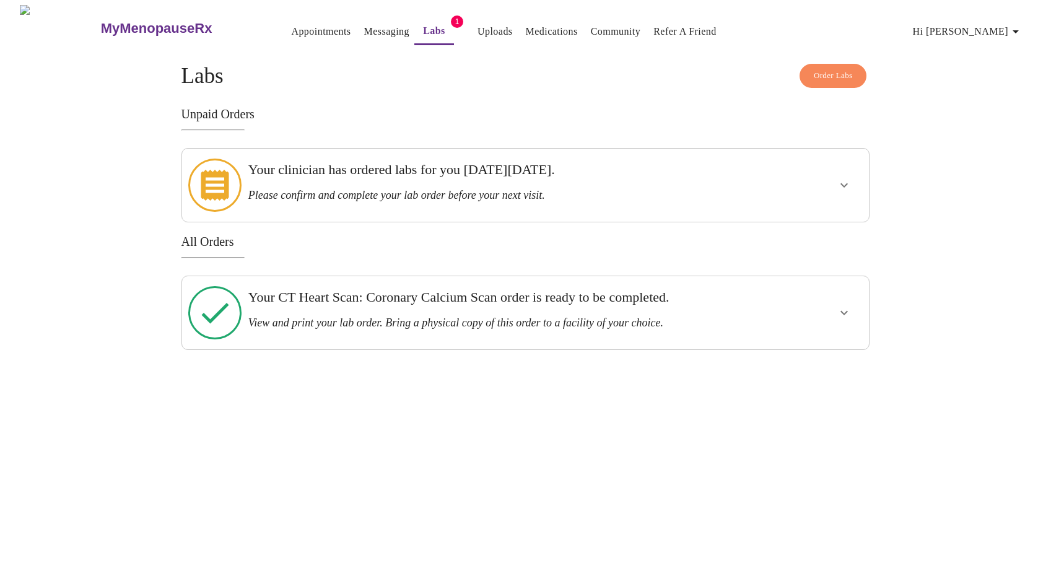
click at [842, 183] on icon "show more" at bounding box center [844, 185] width 15 height 15
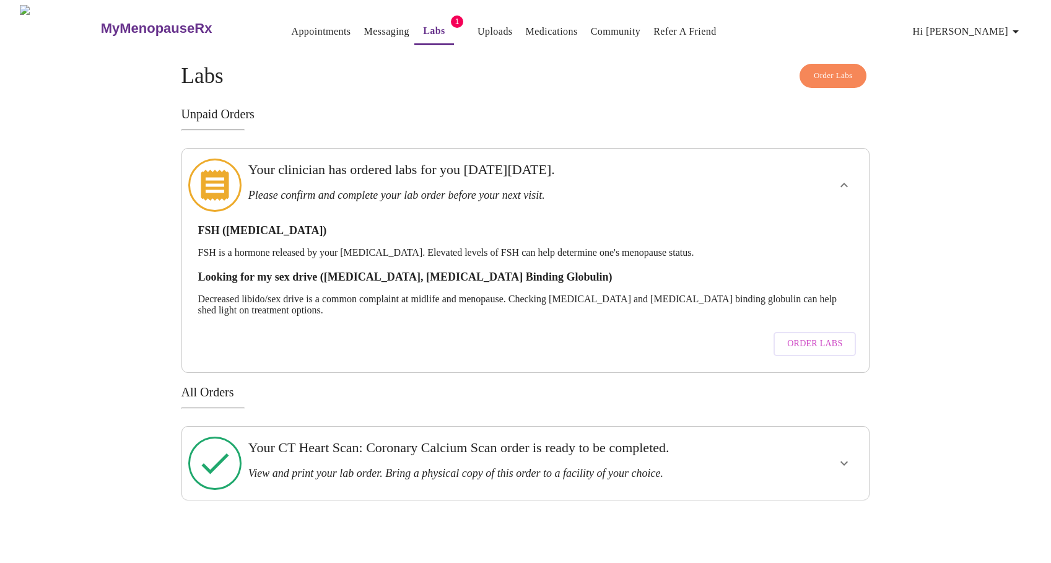
click at [845, 456] on icon "show more" at bounding box center [844, 463] width 15 height 15
click at [807, 500] on span "View Order" at bounding box center [815, 507] width 56 height 15
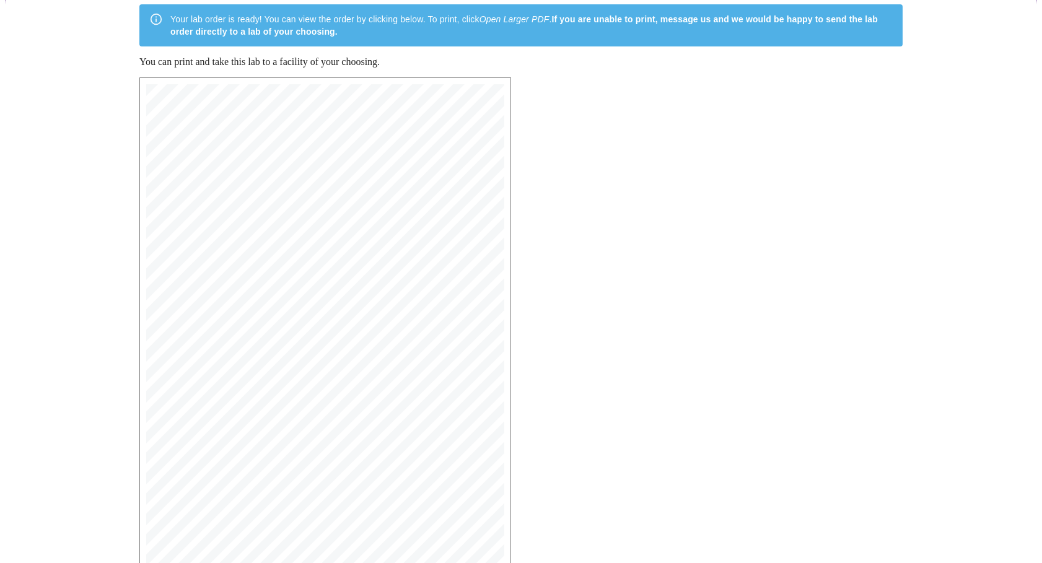
scroll to position [124, 0]
